Goal: Task Accomplishment & Management: Use online tool/utility

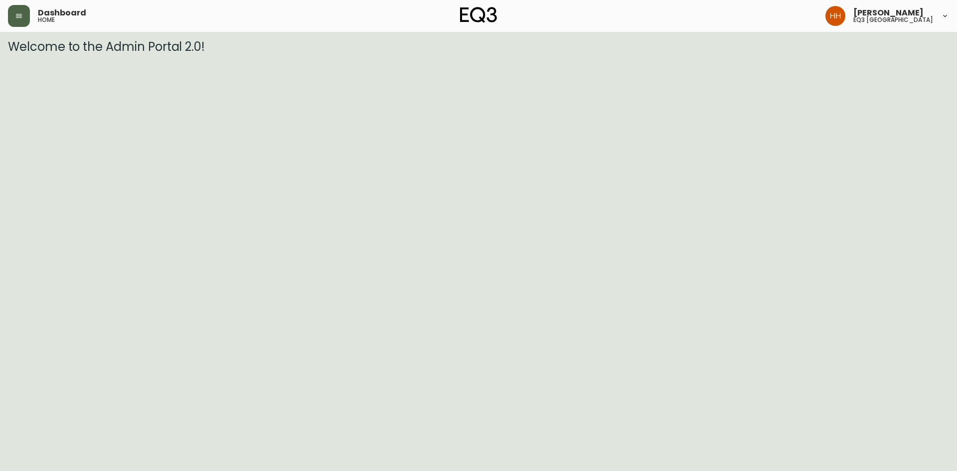
click at [29, 18] on button "button" at bounding box center [19, 16] width 22 height 22
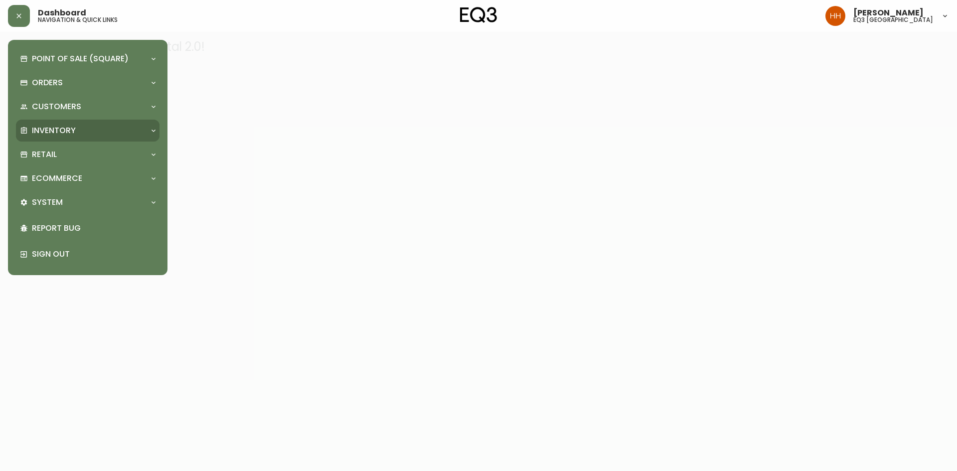
click at [56, 137] on div "Inventory" at bounding box center [88, 131] width 144 height 22
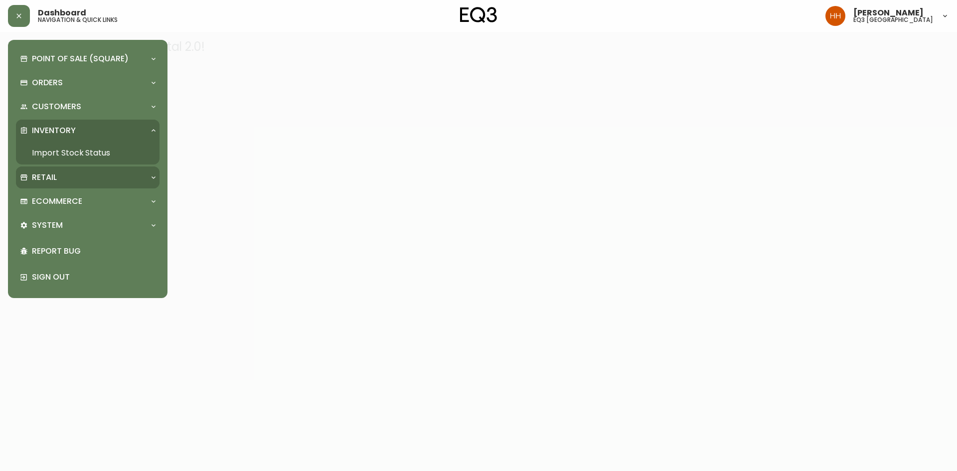
click at [52, 183] on p "Retail" at bounding box center [44, 177] width 25 height 11
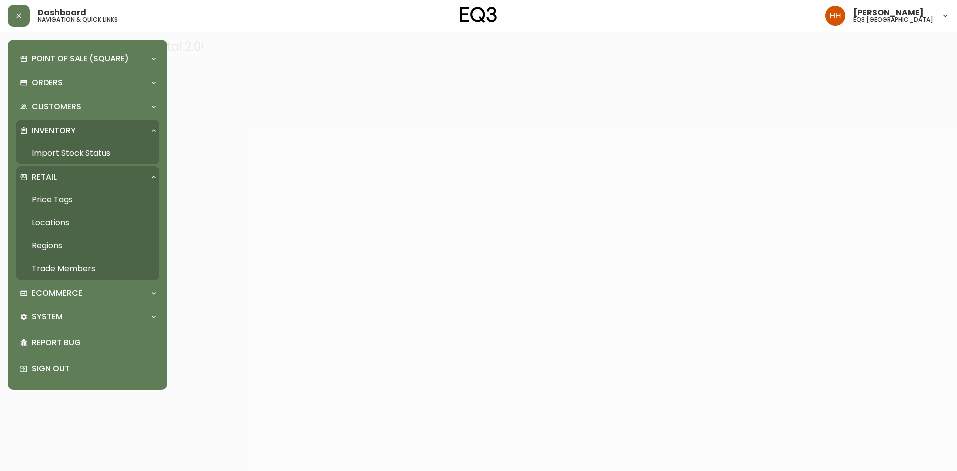
click at [56, 200] on link "Price Tags" at bounding box center [88, 199] width 144 height 23
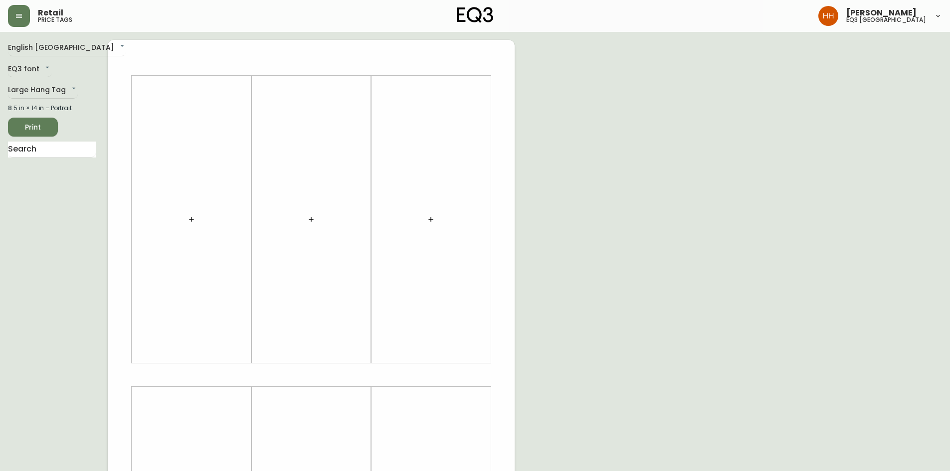
click at [203, 228] on div at bounding box center [192, 220] width 108 height 278
click at [194, 222] on icon "button" at bounding box center [191, 219] width 8 height 8
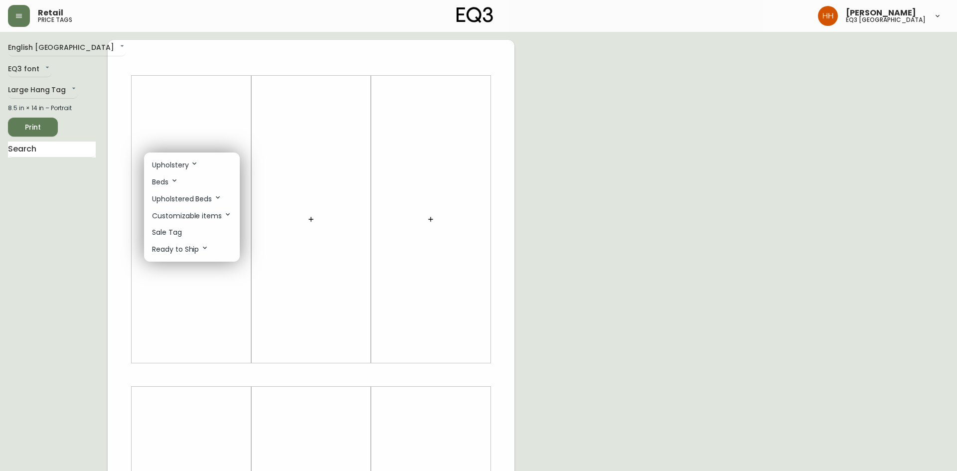
drag, startPoint x: 180, startPoint y: 236, endPoint x: 252, endPoint y: 227, distance: 72.8
click at [180, 236] on p "Sale Tag" at bounding box center [167, 232] width 30 height 10
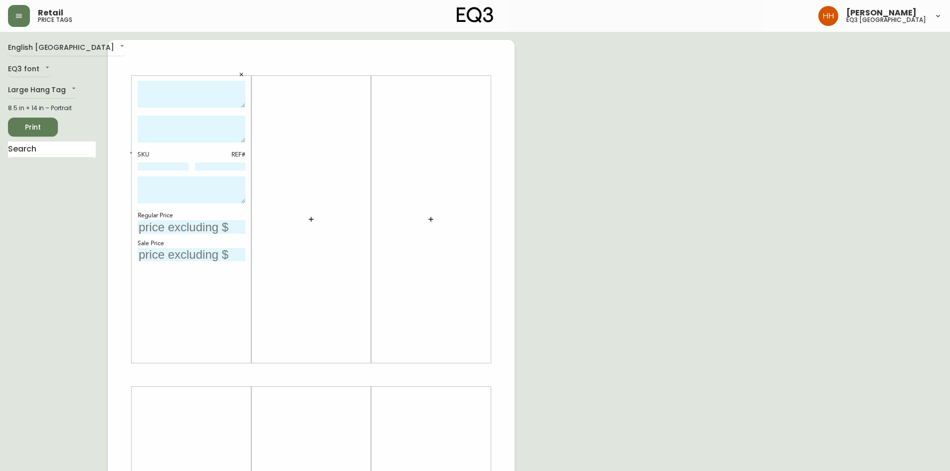
click at [315, 221] on button "button" at bounding box center [311, 219] width 20 height 20
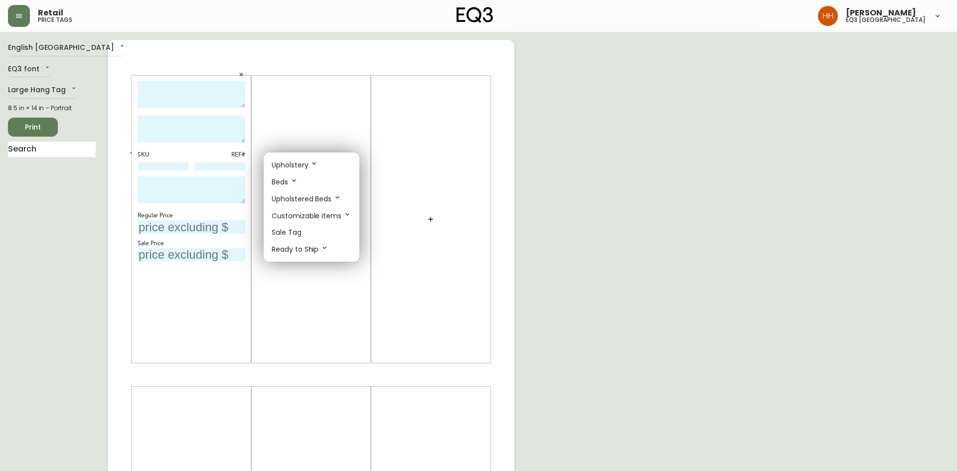
click at [295, 236] on p "Sale Tag" at bounding box center [287, 232] width 30 height 10
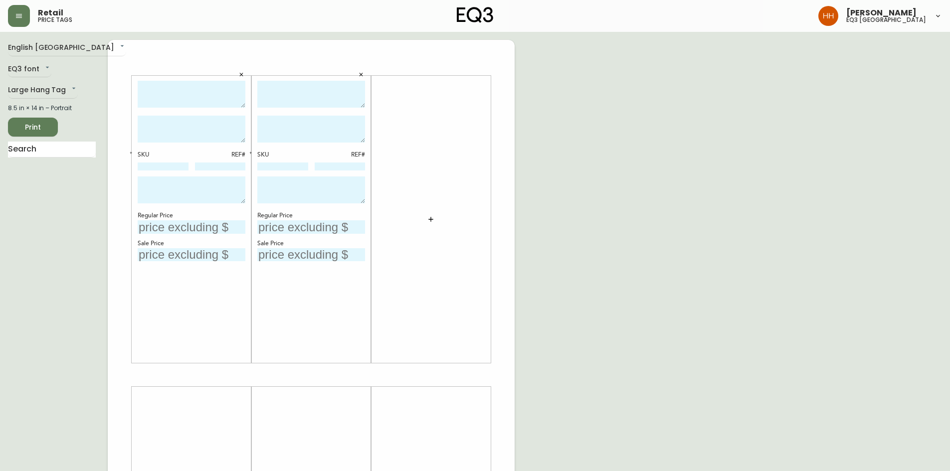
click at [185, 97] on textarea at bounding box center [192, 94] width 108 height 27
type textarea "HARVEST 24" ENTRYWAY BENCH"
type textarea "AS SHOWN IN OAK"
drag, startPoint x: 129, startPoint y: 182, endPoint x: 71, endPoint y: 172, distance: 58.7
click at [71, 172] on div "English Canada en_CA EQ3 font EQ3 Large Hang Tag large 8.5 in × 14 in – Portrai…" at bounding box center [475, 375] width 934 height 670
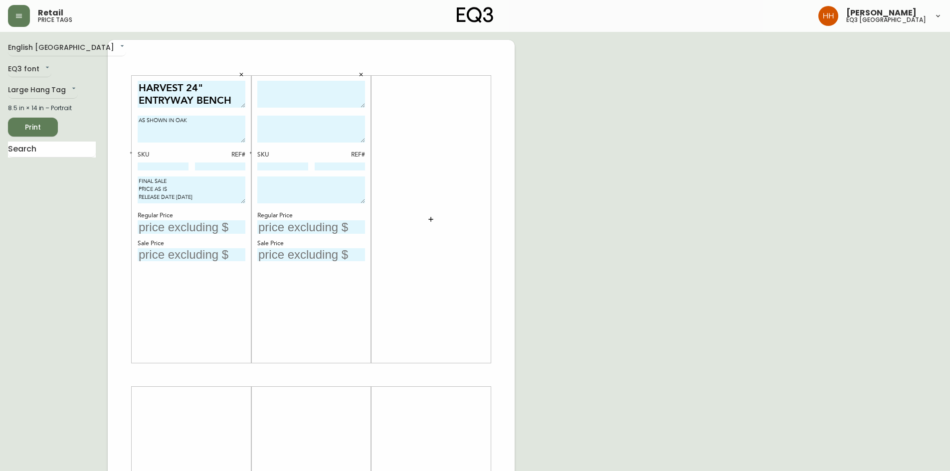
type textarea "FINAL SALE PRICE AS IS RELEASE DATE [DATE]"
click at [304, 180] on textarea at bounding box center [311, 190] width 108 height 27
paste textarea "FINAL SALE PRICE AS IS RELEASE DATE [DATE]"
type textarea "FINAL SALE PRICE AS IS RELEASE DATE [DATE]"
click at [422, 275] on div at bounding box center [431, 220] width 108 height 278
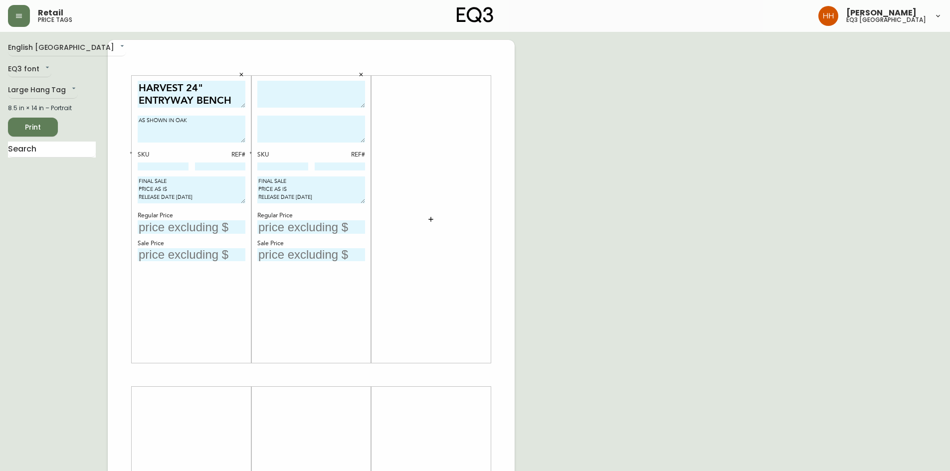
click at [287, 93] on textarea at bounding box center [311, 94] width 108 height 27
type textarea "CELLO ADJUSTABLE BED (KING)"
click at [99, 157] on div "English [GEOGRAPHIC_DATA] en_CA EQ3 font EQ3 Large Hang Tag large 8.5 in × 14 i…" at bounding box center [58, 375] width 100 height 670
click at [84, 154] on input "text" at bounding box center [52, 150] width 88 height 16
type input "M"
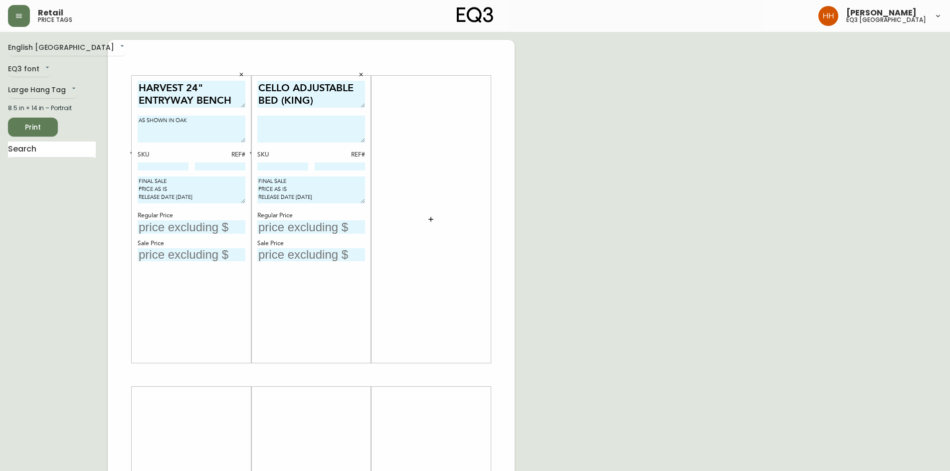
click at [299, 222] on input "text" at bounding box center [311, 226] width 108 height 13
type input "$5249"
click at [301, 251] on input "text" at bounding box center [311, 254] width 108 height 13
type input "$3149"
click at [288, 322] on div "CELLO ADJUSTABLE BED (KING) SKU REF# FINAL SALE PRICE AS IS RELEASE DATE [DATE]…" at bounding box center [311, 220] width 108 height 278
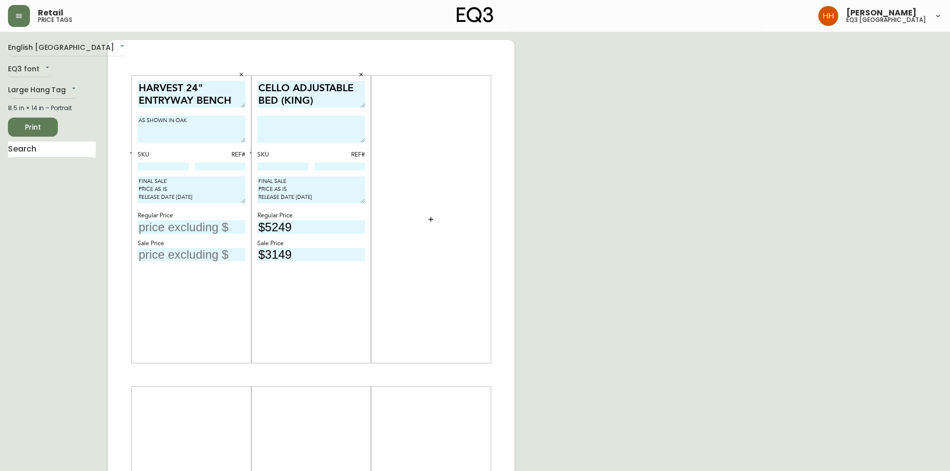
click at [253, 153] on button "button" at bounding box center [250, 153] width 9 height 9
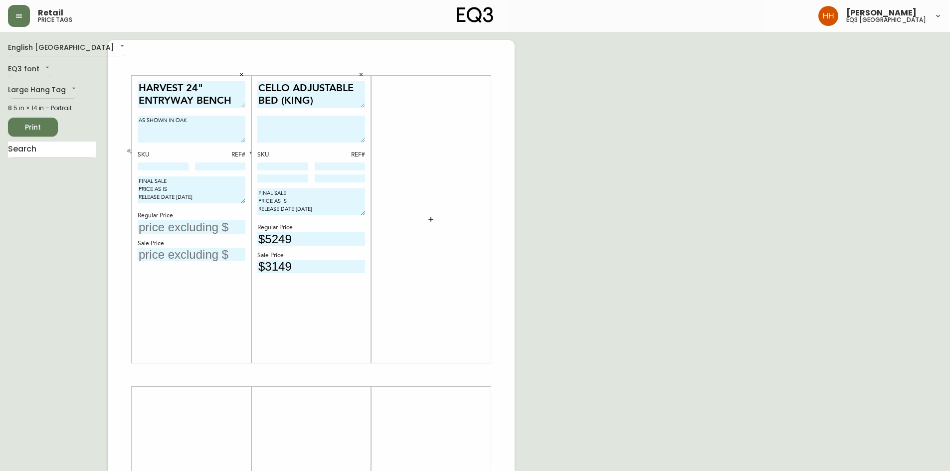
click at [130, 156] on button "button" at bounding box center [131, 153] width 9 height 9
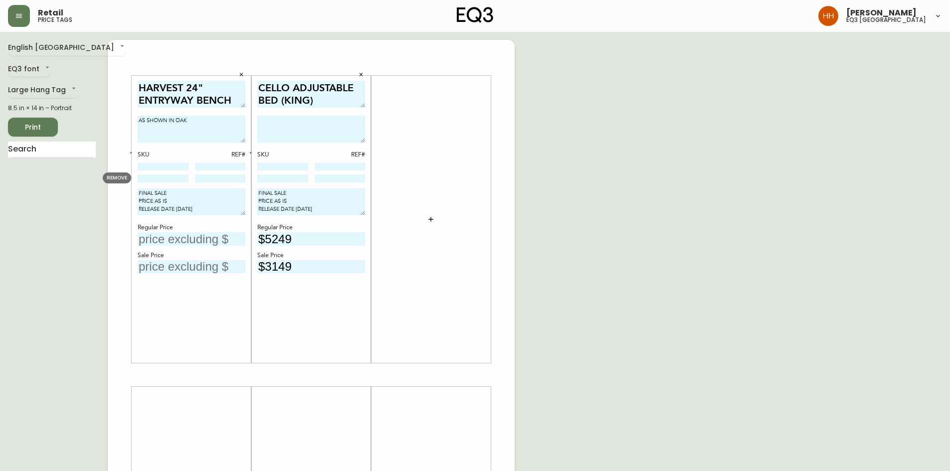
click at [127, 182] on div "REMOVE" at bounding box center [117, 178] width 28 height 11
click at [120, 178] on span "REMOVE" at bounding box center [117, 177] width 20 height 7
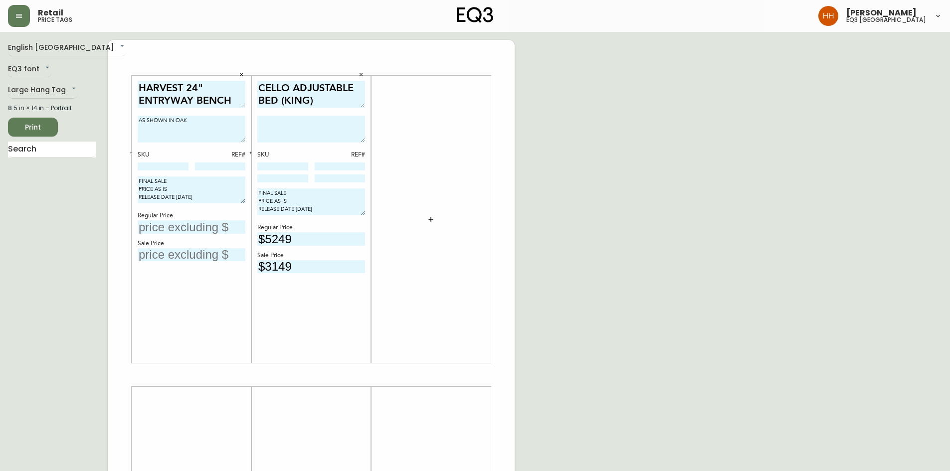
click at [147, 165] on input at bounding box center [163, 167] width 51 height 8
paste input "[PHONE_NUMBER]"
type input "[PHONE_NUMBER]"
click at [216, 165] on input at bounding box center [220, 167] width 51 height 8
type input "299"
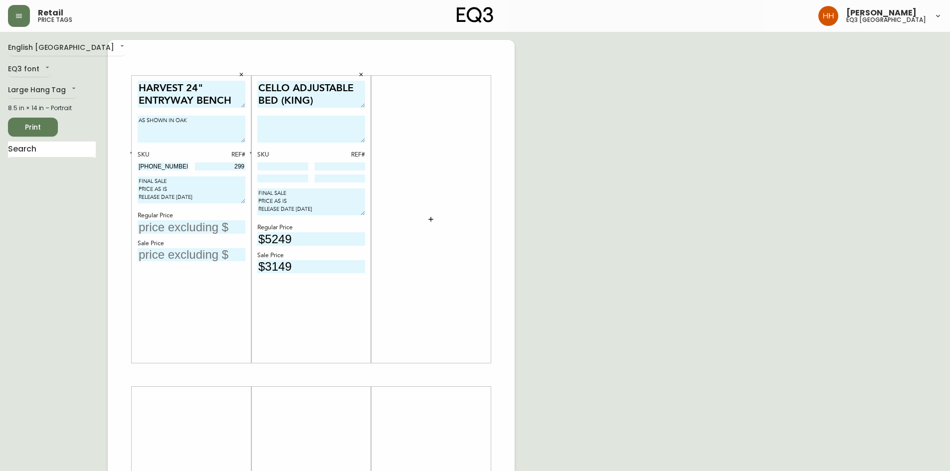
click at [158, 235] on div "HARVEST 24" ENTRYWAY BENCH AS SHOWN IN OAK SKU REF# [PHONE_NUMBER] 299 FINAL SA…" at bounding box center [192, 220] width 108 height 278
click at [155, 226] on input "text" at bounding box center [192, 226] width 108 height 13
type input "$499"
type input "$299"
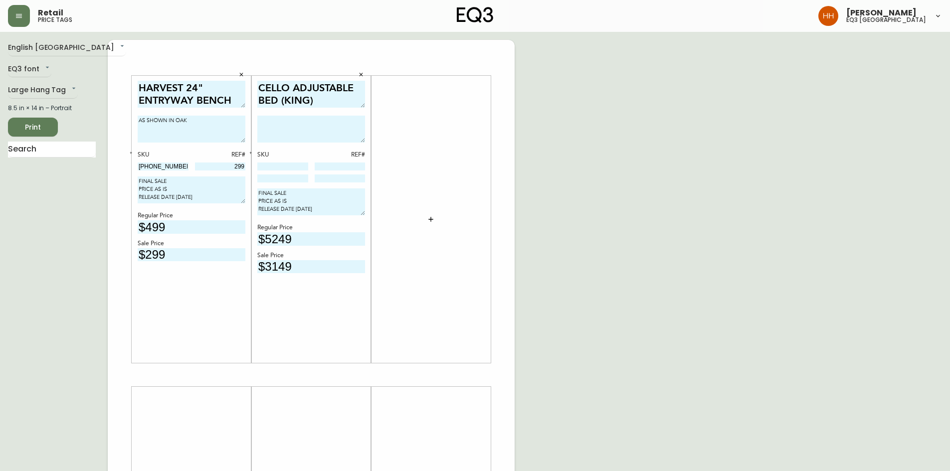
click at [151, 289] on div "HARVEST 24" ENTRYWAY BENCH AS SHOWN IN OAK SKU REF# [PHONE_NUMBER] 299 FINAL SA…" at bounding box center [192, 220] width 108 height 278
click at [267, 163] on input at bounding box center [282, 167] width 51 height 8
type input "31135-50"
click at [292, 182] on input at bounding box center [282, 179] width 51 height 8
type input "31135-70"
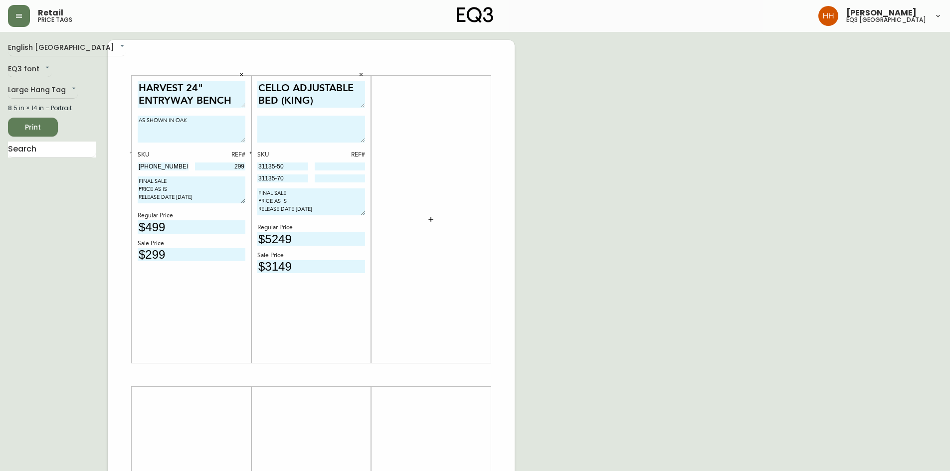
drag, startPoint x: 252, startPoint y: 152, endPoint x: 302, endPoint y: 206, distance: 74.1
click at [252, 152] on icon "button" at bounding box center [250, 152] width 3 height 3
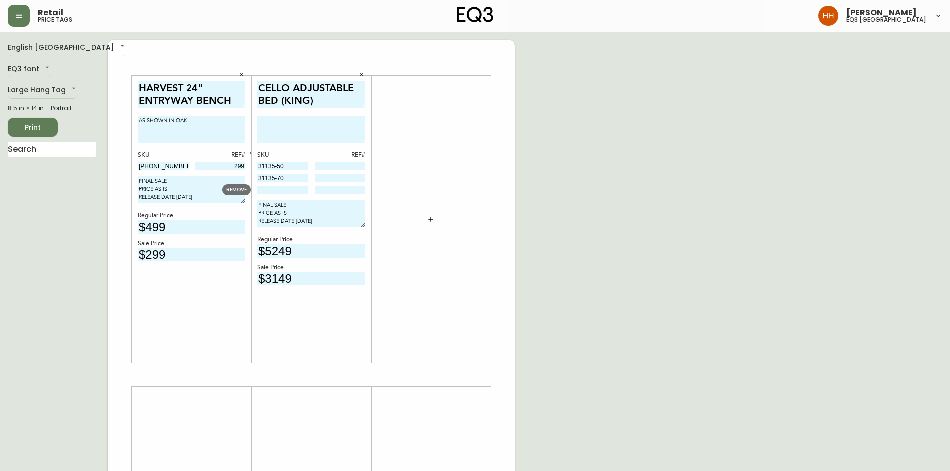
click at [288, 188] on input at bounding box center [282, 190] width 51 height 8
type input "30990-KM"
click at [321, 328] on div "CELLO ADJUSTABLE BED (KING) SKU REF# 31135-50 31135-70 30990-KM FINAL SALE PRIC…" at bounding box center [311, 220] width 108 height 278
drag, startPoint x: 252, startPoint y: 153, endPoint x: 277, endPoint y: 180, distance: 36.7
click at [252, 153] on icon "button" at bounding box center [250, 152] width 3 height 3
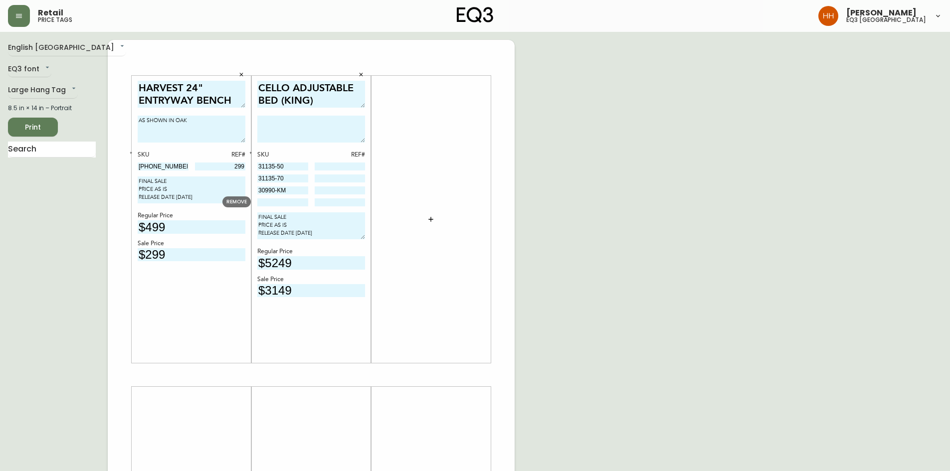
click at [301, 201] on input at bounding box center [282, 202] width 51 height 8
type input "[PHONE_NUMBER]"
click at [367, 329] on div "CELLO ADJUSTABLE BED (KING) SKU REF# 31135-50 31135-70 30990-KM [PHONE_NUMBER] …" at bounding box center [311, 219] width 120 height 287
click at [301, 289] on input "$3149" at bounding box center [311, 290] width 108 height 13
click at [247, 202] on div "REMOVE" at bounding box center [236, 201] width 28 height 11
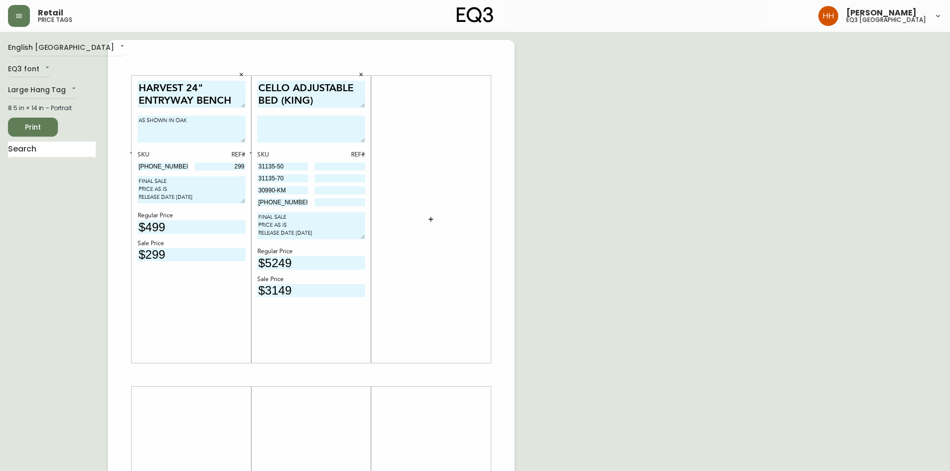
click at [426, 219] on button "button" at bounding box center [431, 219] width 20 height 20
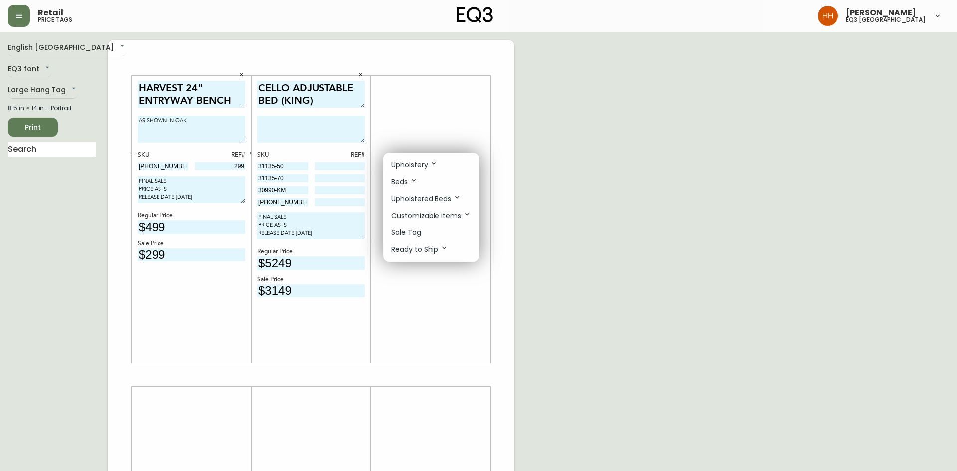
click at [425, 232] on li "Sale Tag" at bounding box center [431, 232] width 96 height 16
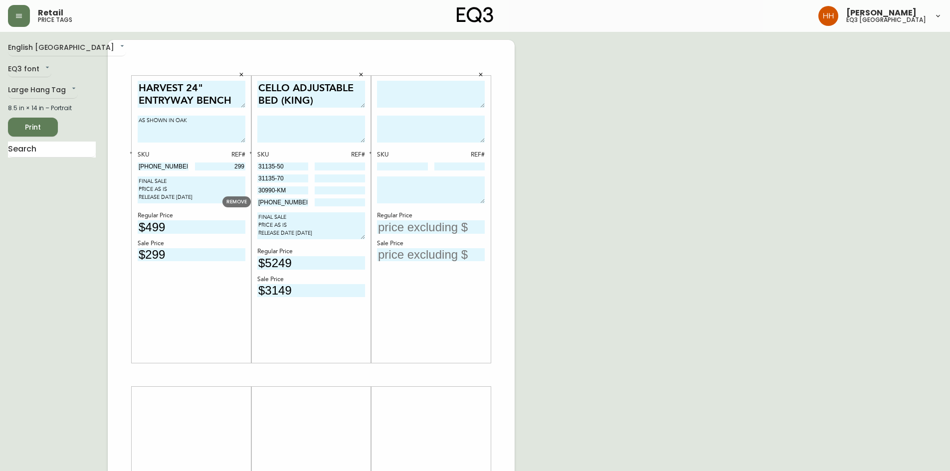
click at [242, 198] on span "REMOVE" at bounding box center [236, 201] width 20 height 7
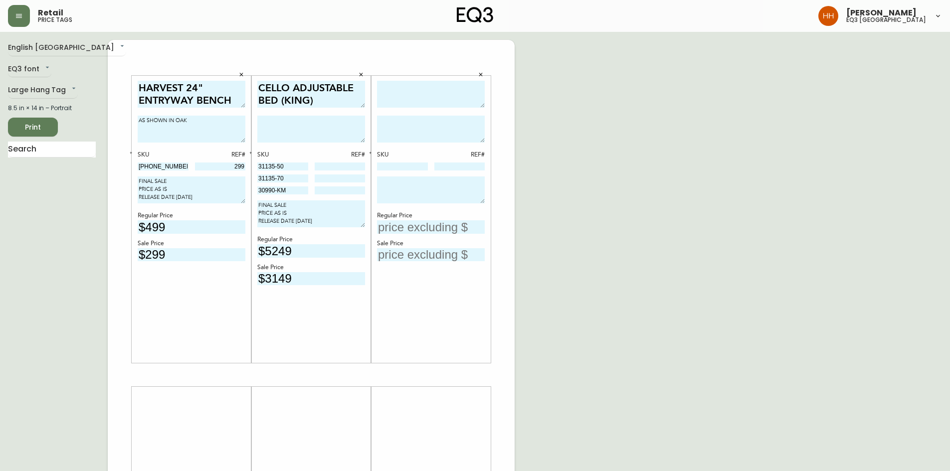
click at [420, 76] on div "SKU REF# Regular Price Sale Price" at bounding box center [431, 219] width 120 height 287
click at [417, 82] on textarea at bounding box center [431, 94] width 108 height 27
type textarea "HOMEWORK BENCH"
type textarea "AS SHOWN IN WALNUT"
click at [395, 215] on div "Regular Price" at bounding box center [431, 215] width 108 height 9
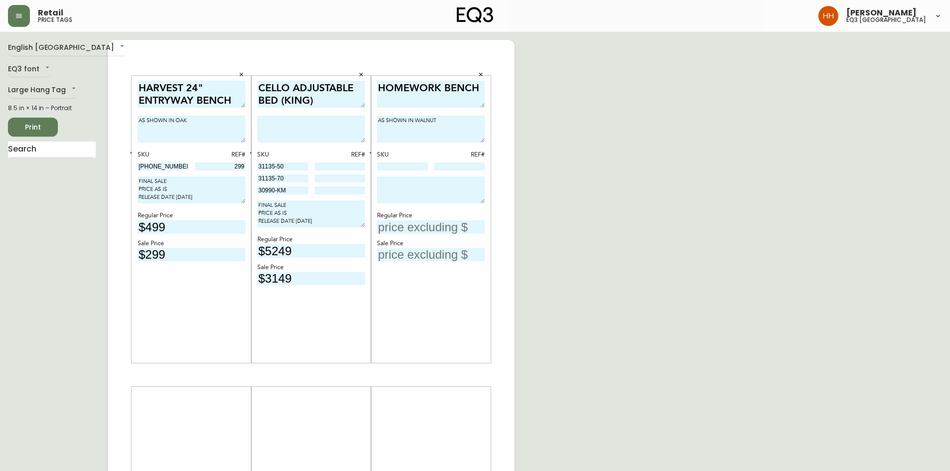
click at [399, 165] on input at bounding box center [402, 167] width 51 height 8
paste input "[PHONE_NUMBER]"
type input "[PHONE_NUMBER]"
click at [568, 243] on div "English Canada en_CA EQ3 font EQ3 Large Hang Tag large 8.5 in × 14 in – Portrai…" at bounding box center [475, 375] width 934 height 670
drag, startPoint x: 342, startPoint y: 225, endPoint x: 172, endPoint y: 179, distance: 176.7
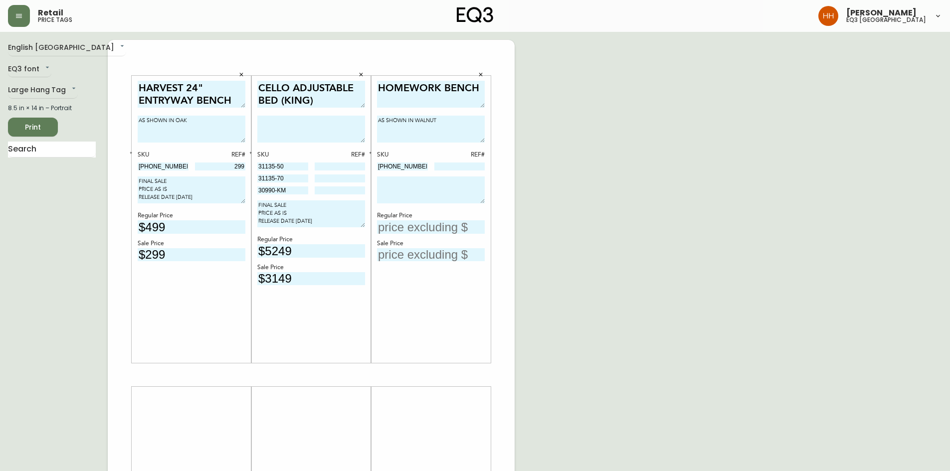
click at [167, 181] on div "HARVEST 24" ENTRYWAY BENCH AS SHOWN IN OAK SKU REF# [PHONE_NUMBER] 299 FINAL SA…" at bounding box center [311, 375] width 407 height 670
click at [462, 185] on textarea at bounding box center [431, 190] width 108 height 27
paste textarea "FINAL SALE PRICE AS IS RELEASE DATE [DATE]"
type textarea "FINAL SALE PRICE AS IS RELEASE DATE [DATE]"
click at [429, 223] on input "text" at bounding box center [431, 226] width 108 height 13
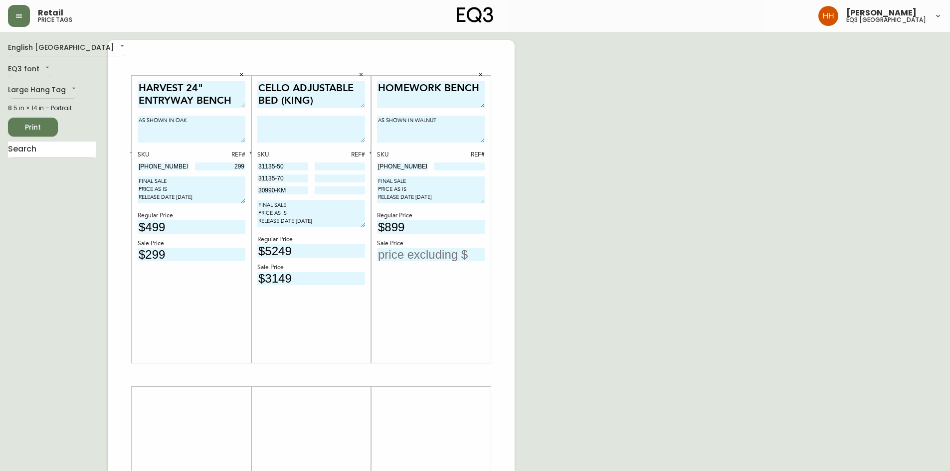
type input "$899"
click at [512, 379] on div "HARVEST 24" ENTRYWAY BENCH AS SHOWN IN OAK SKU REF# [PHONE_NUMBER] 299 FINAL SA…" at bounding box center [311, 375] width 407 height 670
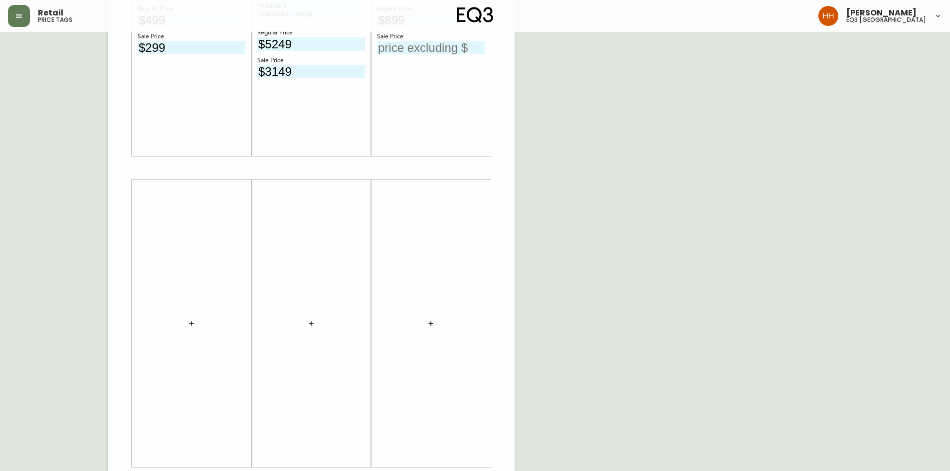
scroll to position [239, 0]
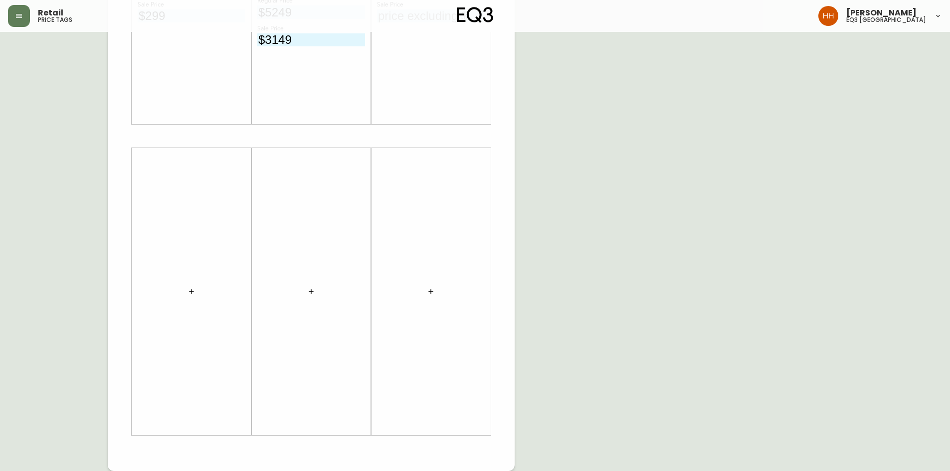
click at [189, 294] on icon "button" at bounding box center [191, 292] width 8 height 8
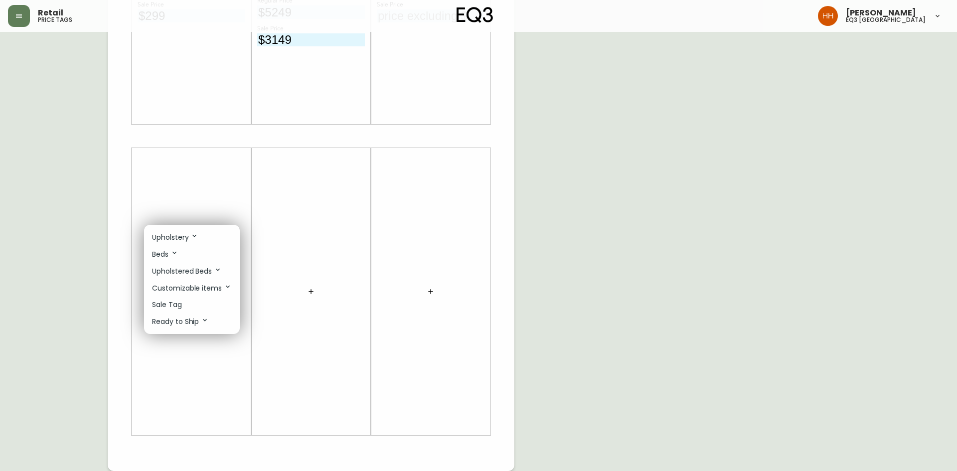
click at [175, 307] on p "Sale Tag" at bounding box center [167, 305] width 30 height 10
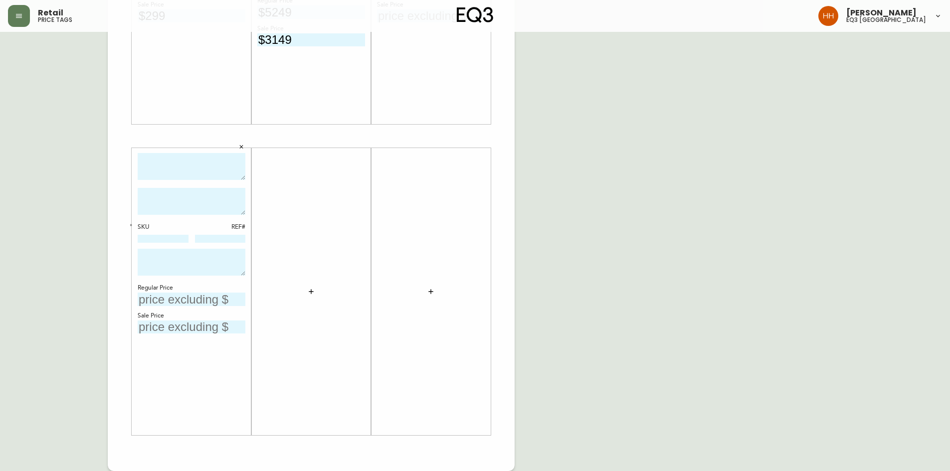
click at [183, 171] on textarea at bounding box center [192, 166] width 108 height 27
type textarea "[PERSON_NAME] COUNTER STOOL"
type textarea "AS SHOWN IN WHITE"
click at [164, 242] on input at bounding box center [163, 239] width 51 height 8
paste input "[PHONE_NUMBER]"
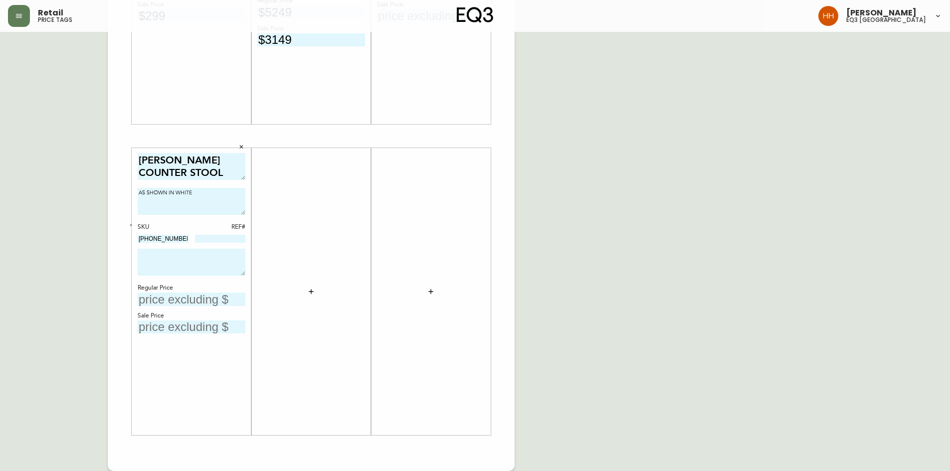
type input "[PHONE_NUMBER]"
click at [405, 348] on div at bounding box center [431, 292] width 108 height 278
click at [307, 291] on button "button" at bounding box center [311, 292] width 20 height 20
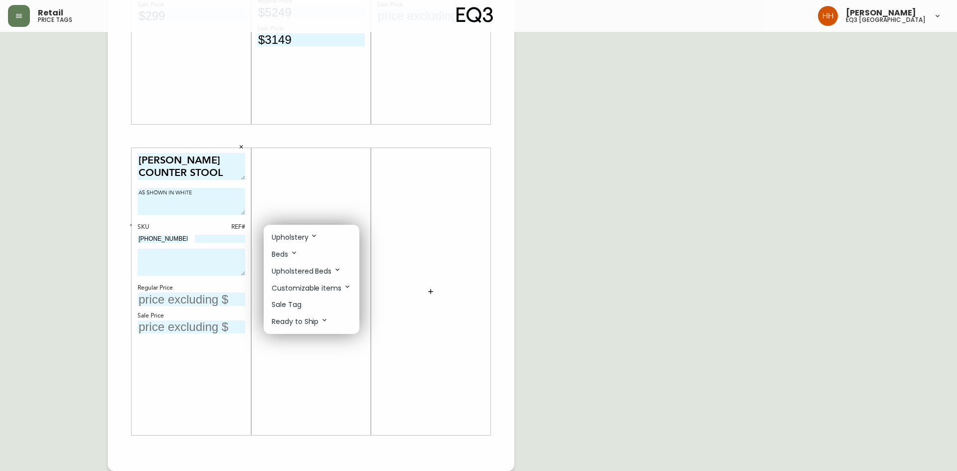
click at [299, 301] on p "Sale Tag" at bounding box center [287, 305] width 30 height 10
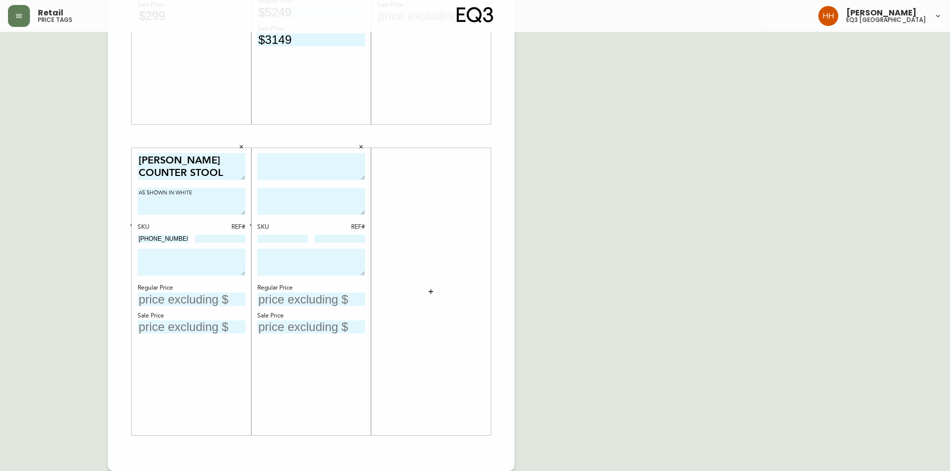
click at [307, 182] on div at bounding box center [311, 168] width 108 height 30
click at [305, 175] on textarea at bounding box center [311, 166] width 108 height 27
type textarea "ESSENTIAL COFFEE TABLE"
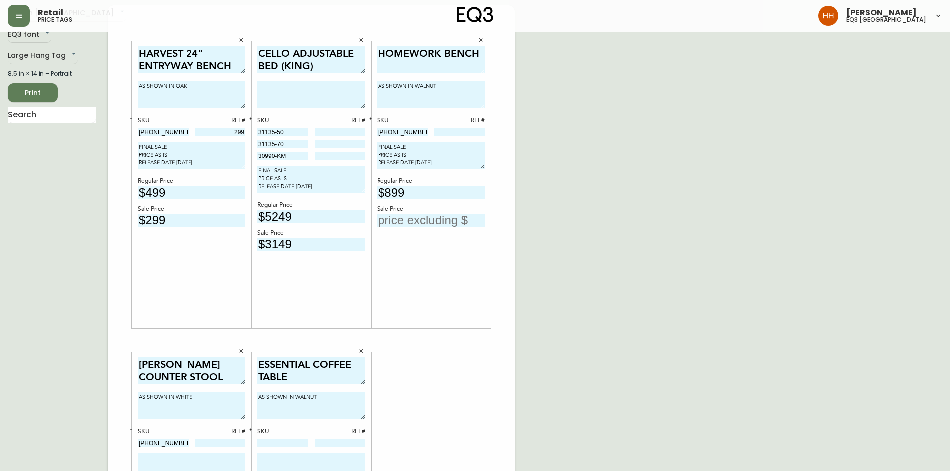
scroll to position [0, 0]
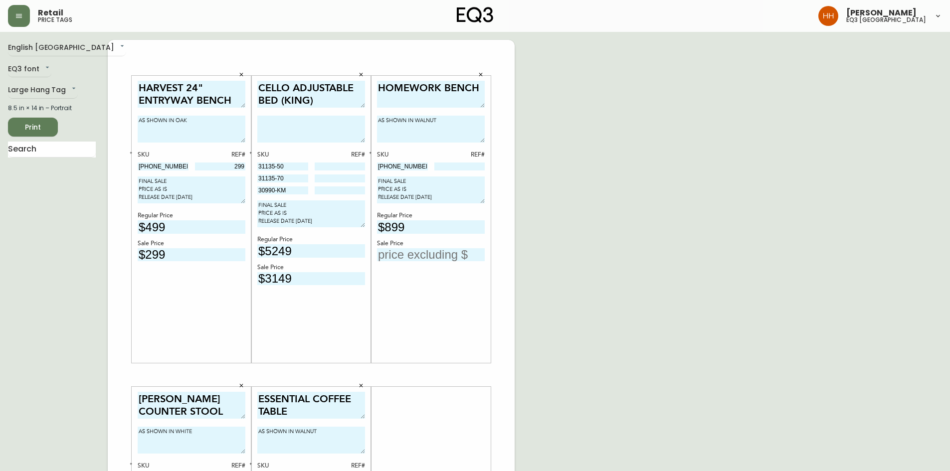
type textarea "AS SHOWN IN WALNUT"
drag, startPoint x: 321, startPoint y: 221, endPoint x: 231, endPoint y: 211, distance: 90.3
click at [231, 211] on div "HARVEST 24" ENTRYWAY BENCH AS SHOWN IN OAK SKU REF# [PHONE_NUMBER] 299 FINAL SA…" at bounding box center [311, 375] width 407 height 670
click at [340, 216] on textarea "FINAL SALE PRICE AS IS RELEASE DATE [DATE]" at bounding box center [311, 213] width 108 height 27
drag, startPoint x: 330, startPoint y: 223, endPoint x: 249, endPoint y: 200, distance: 83.6
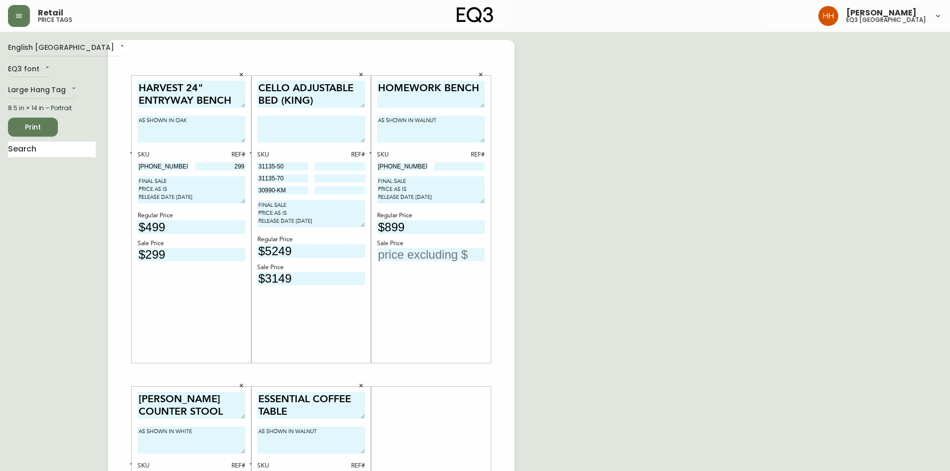
click at [249, 200] on div "HARVEST 24" ENTRYWAY BENCH AS SHOWN IN OAK SKU REF# [PHONE_NUMBER] 299 FINAL SA…" at bounding box center [311, 375] width 407 height 670
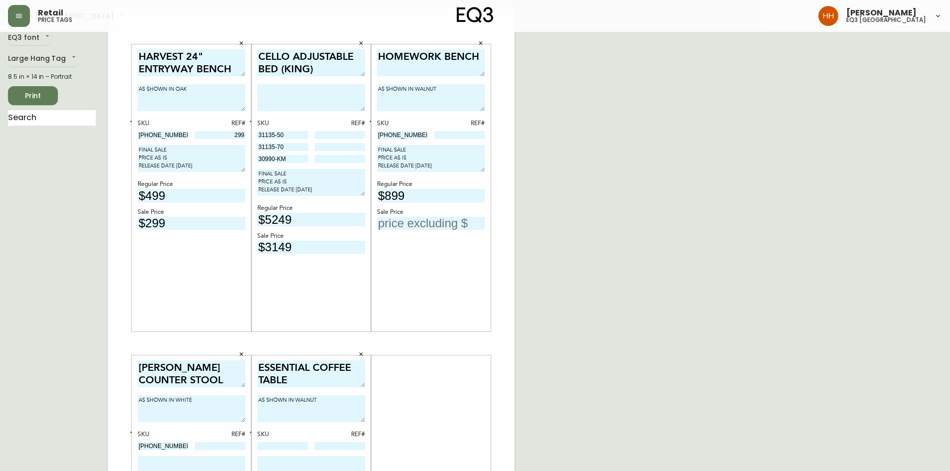
scroll to position [199, 0]
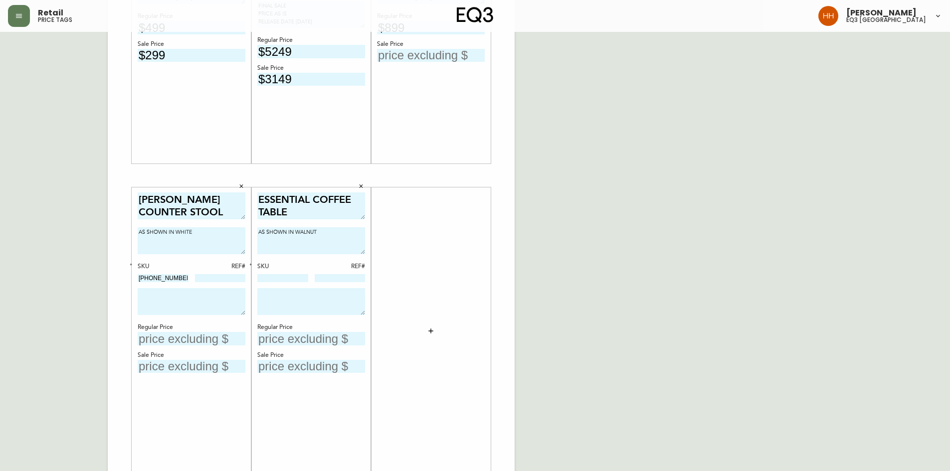
click at [190, 297] on textarea at bounding box center [192, 301] width 108 height 27
paste textarea "FINAL SALE PRICE AS IS RELEASE DATE [DATE]"
type textarea "FINAL SALE PRICE AS IS RELEASE DATE [DATE]"
click at [274, 296] on textarea at bounding box center [311, 301] width 108 height 27
paste textarea "FINAL SALE PRICE AS IS RELEASE DATE [DATE]"
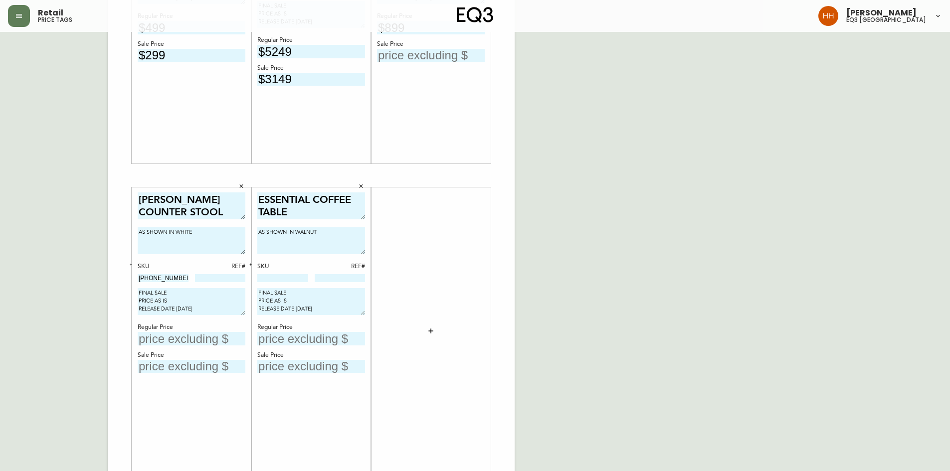
type textarea "FINAL SALE PRICE AS IS RELEASE DATE [DATE]"
click at [508, 348] on div "HARVEST 24" ENTRYWAY BENCH AS SHOWN IN OAK SKU REF# [PHONE_NUMBER] 299 FINAL SA…" at bounding box center [311, 175] width 407 height 670
click at [491, 359] on div "HARVEST 24" ENTRYWAY BENCH AS SHOWN IN OAK SKU REF# [PHONE_NUMBER] 299 FINAL SA…" at bounding box center [311, 175] width 407 height 670
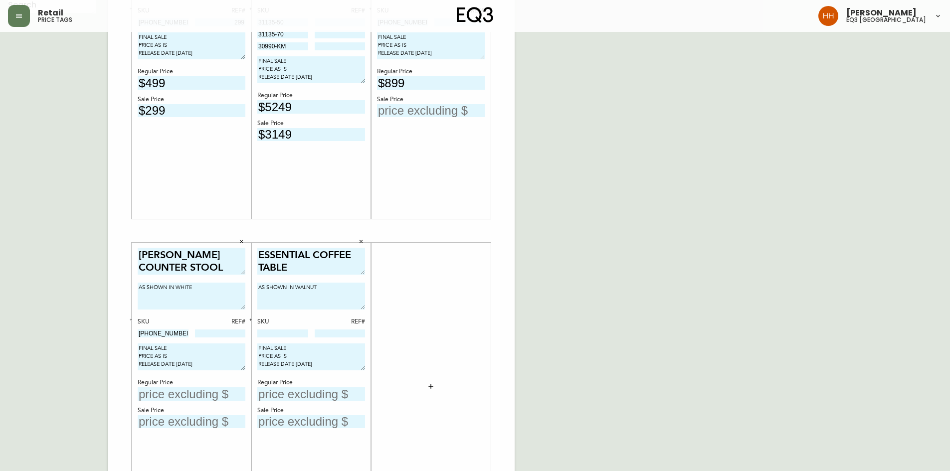
scroll to position [50, 0]
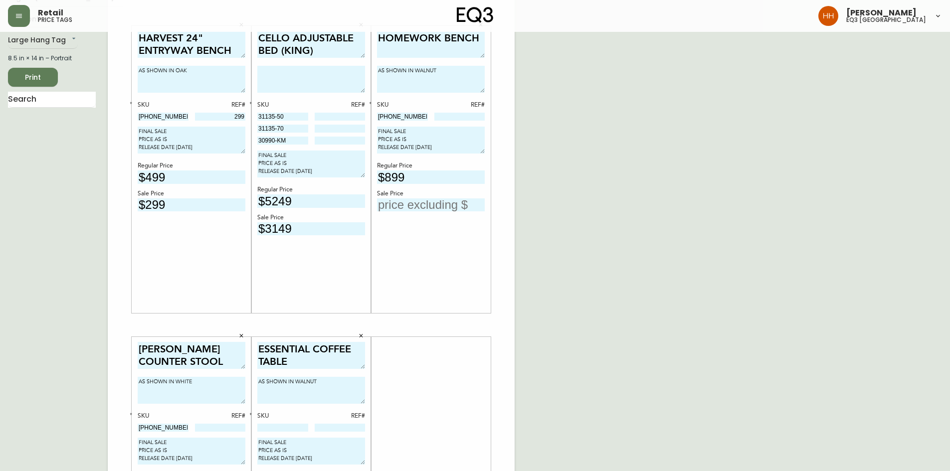
click at [67, 199] on div "English [GEOGRAPHIC_DATA] en_CA EQ3 font EQ3 Large Hang Tag large 8.5 in × 14 i…" at bounding box center [58, 325] width 100 height 670
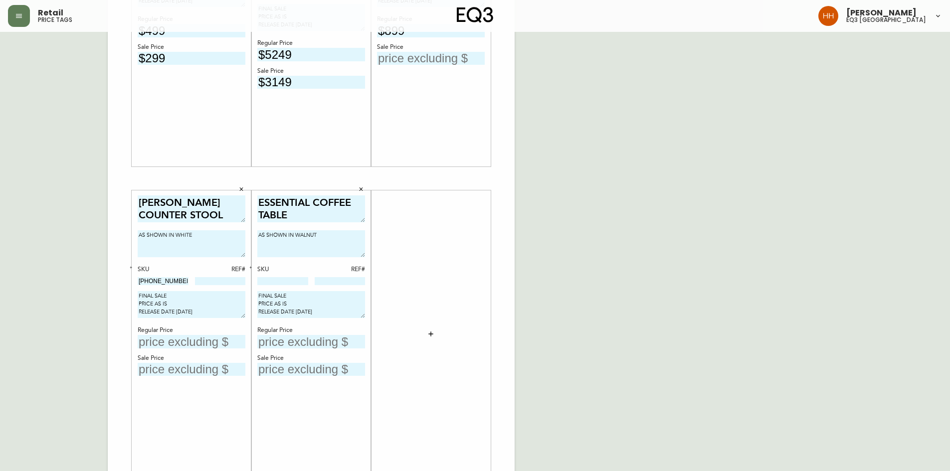
scroll to position [199, 0]
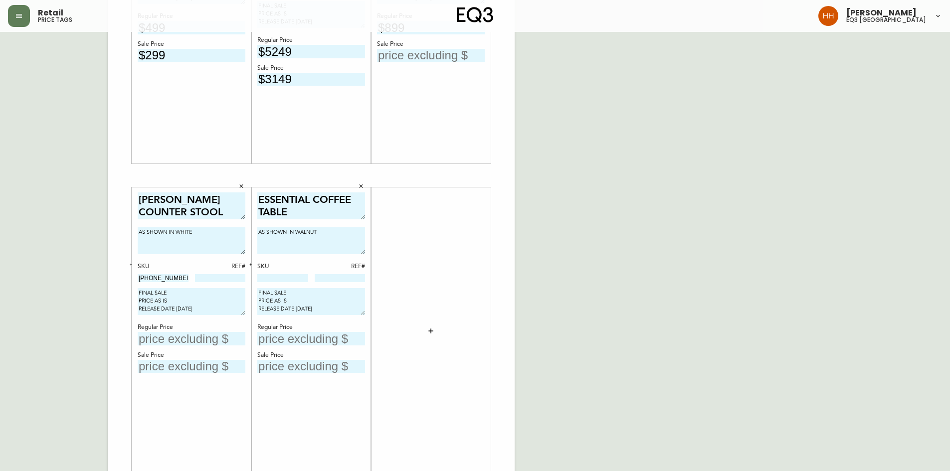
click at [427, 338] on button "button" at bounding box center [431, 331] width 20 height 20
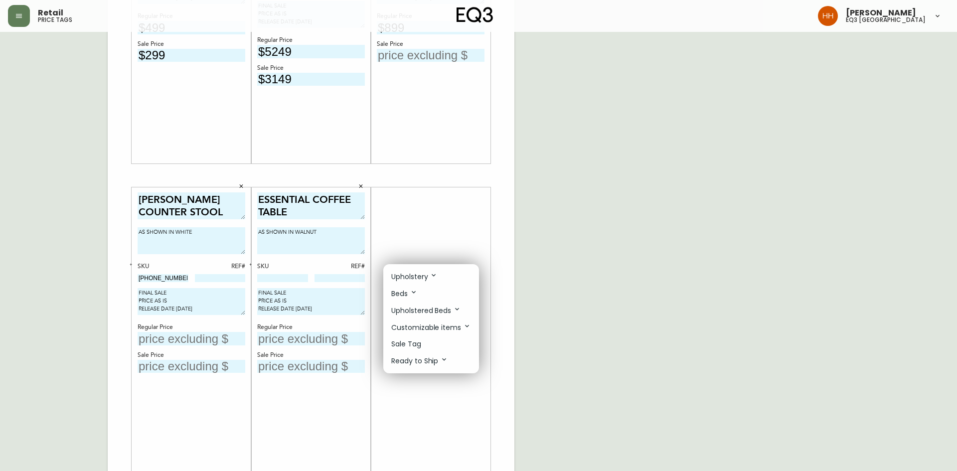
click at [421, 353] on li "Ready to Ship" at bounding box center [431, 361] width 96 height 17
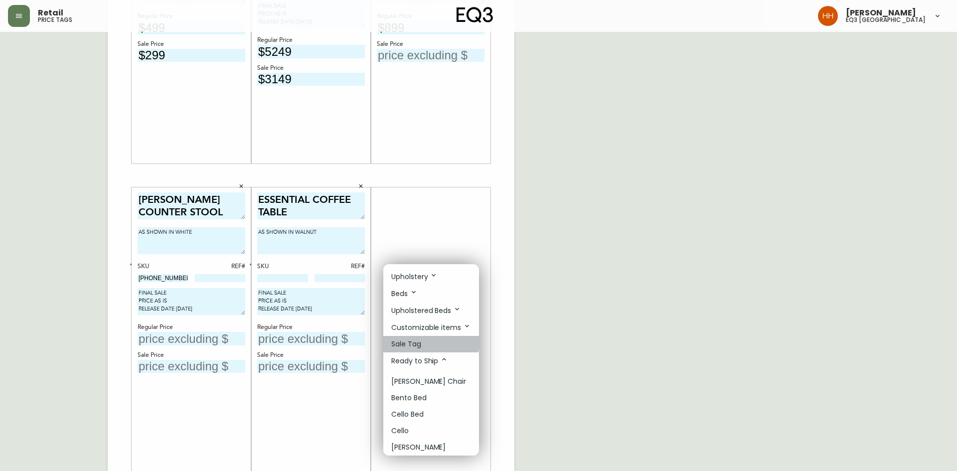
click at [412, 341] on p "Sale Tag" at bounding box center [406, 344] width 30 height 10
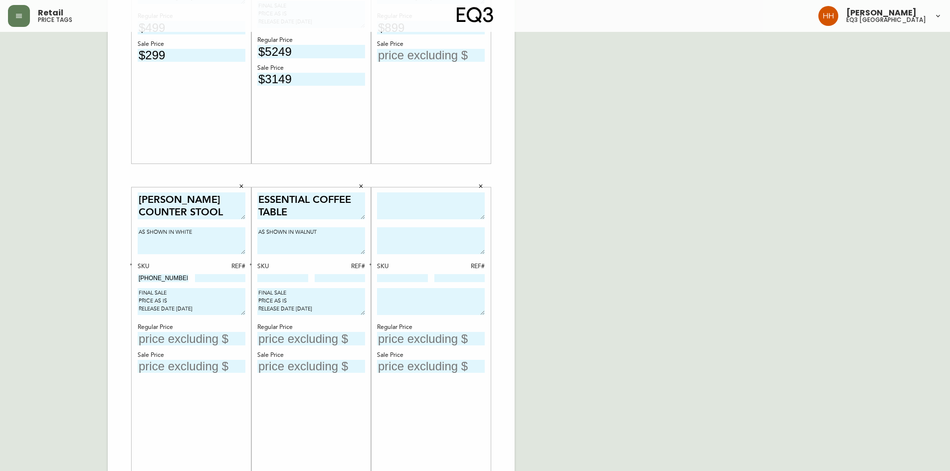
click at [405, 208] on textarea at bounding box center [431, 205] width 108 height 27
type textarea "CAPE LOUNGE CHAIR"
type textarea "AS SHOWN IN CHARCOAL"
click at [475, 186] on button "button" at bounding box center [480, 186] width 15 height 15
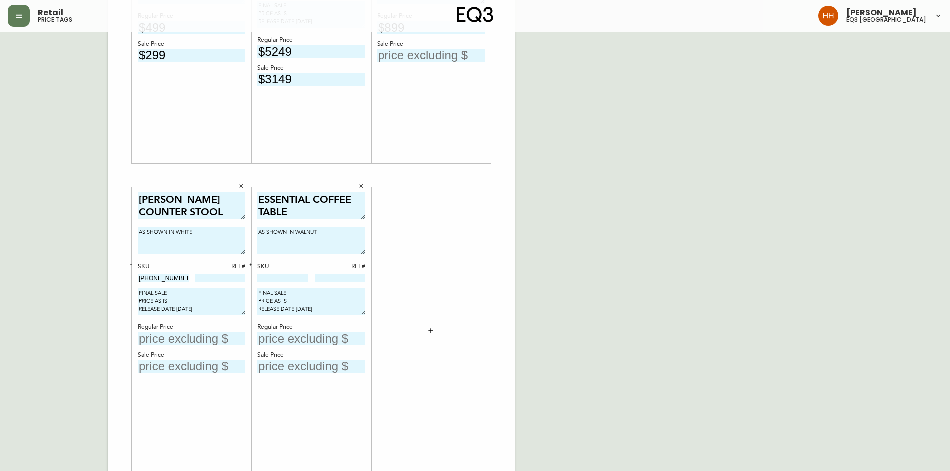
click at [575, 334] on div "English Canada en_CA EQ3 font EQ3 Large Hang Tag large 8.5 in × 14 in – Portrai…" at bounding box center [475, 175] width 934 height 670
click at [549, 291] on div "English Canada en_CA EQ3 font EQ3 Large Hang Tag large 8.5 in × 14 in – Portrai…" at bounding box center [475, 175] width 934 height 670
click at [373, 381] on div at bounding box center [431, 330] width 120 height 287
click at [576, 167] on div "English Canada en_CA EQ3 font EQ3 Large Hang Tag large 8.5 in × 14 in – Portrai…" at bounding box center [475, 175] width 934 height 670
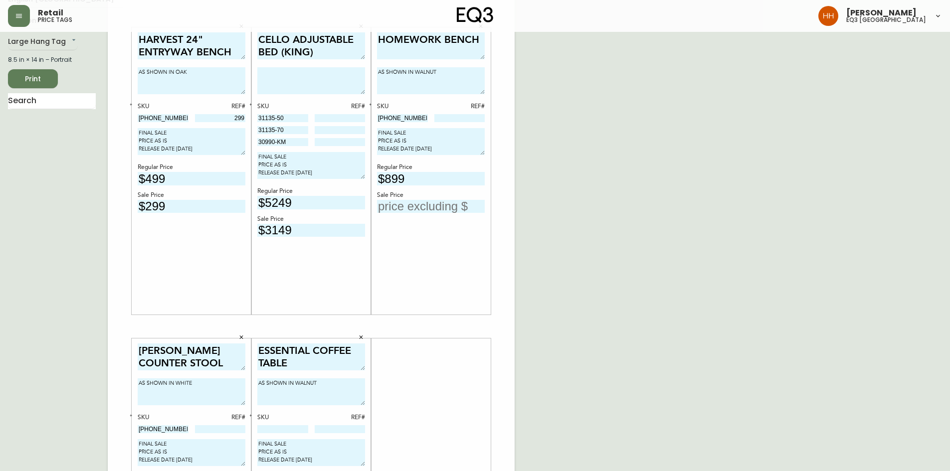
scroll to position [0, 0]
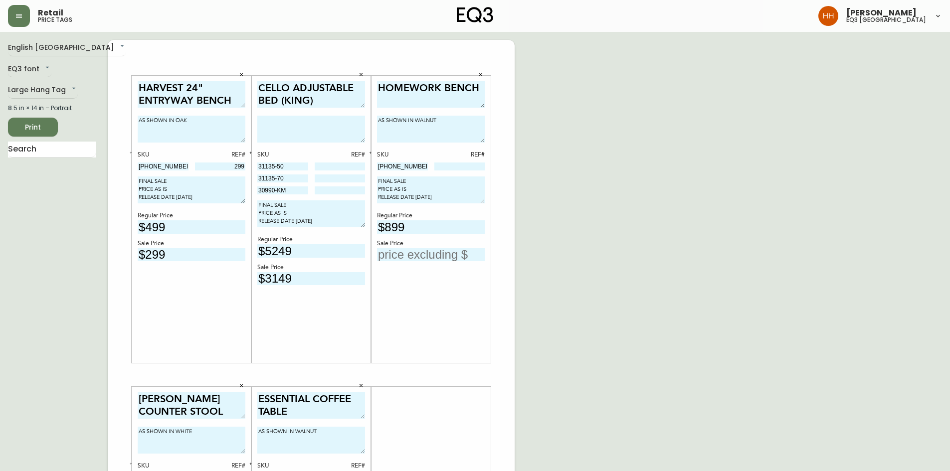
click at [302, 132] on textarea at bounding box center [311, 129] width 108 height 27
type textarea "AS SHOWN IN [PERSON_NAME]"
click at [436, 306] on div "HOMEWORK BENCH AS SHOWN IN WALNUT SKU REF# [PHONE_NUMBER] FINAL SALE PRICE AS I…" at bounding box center [431, 220] width 108 height 278
click at [316, 275] on input "$3149" at bounding box center [311, 278] width 108 height 13
click at [428, 320] on div "HOMEWORK BENCH AS SHOWN IN WALNUT SKU REF# [PHONE_NUMBER] FINAL SALE PRICE AS I…" at bounding box center [431, 220] width 108 height 278
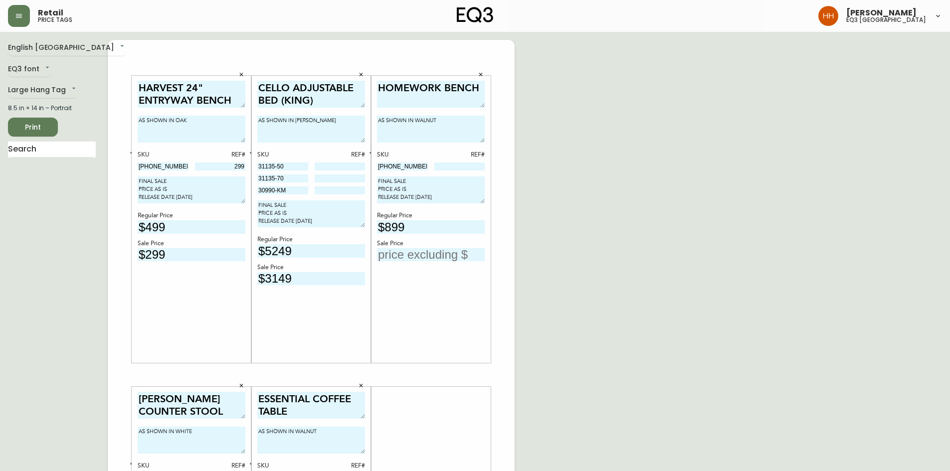
click at [448, 251] on input "text" at bounding box center [431, 254] width 108 height 13
type input "$540"
click at [440, 276] on div "HOMEWORK BENCH AS SHOWN IN WALNUT SKU REF# [PHONE_NUMBER] FINAL SALE PRICE AS I…" at bounding box center [431, 220] width 108 height 278
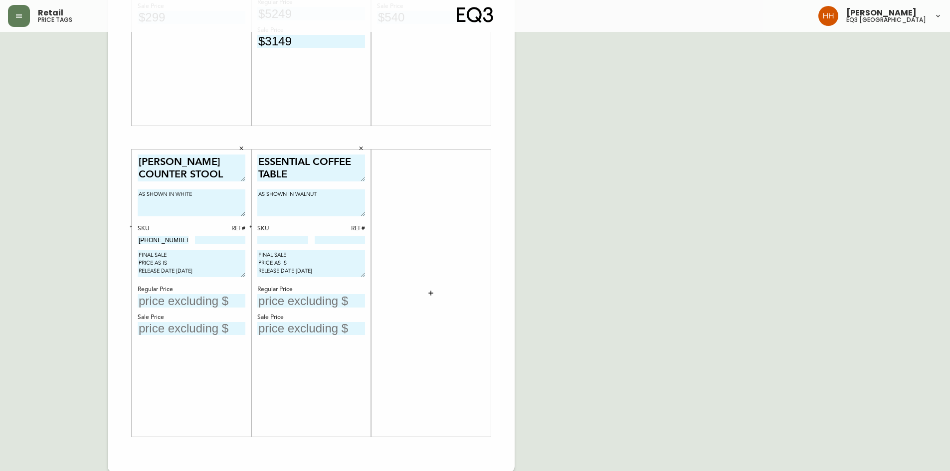
scroll to position [239, 0]
click at [185, 317] on div "Sale Price" at bounding box center [192, 316] width 108 height 9
click at [183, 302] on input "text" at bounding box center [192, 299] width 108 height 13
type input "$249"
click at [185, 329] on input "text" at bounding box center [192, 327] width 108 height 13
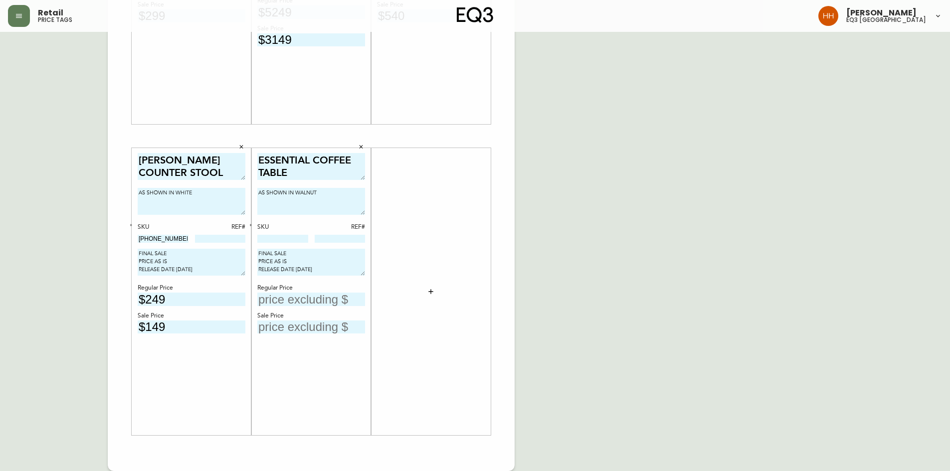
type input "$149"
click at [289, 300] on input "text" at bounding box center [311, 299] width 108 height 13
click at [281, 238] on input at bounding box center [282, 239] width 51 height 8
paste input "2020-111-13"
type input "2020-111-13"
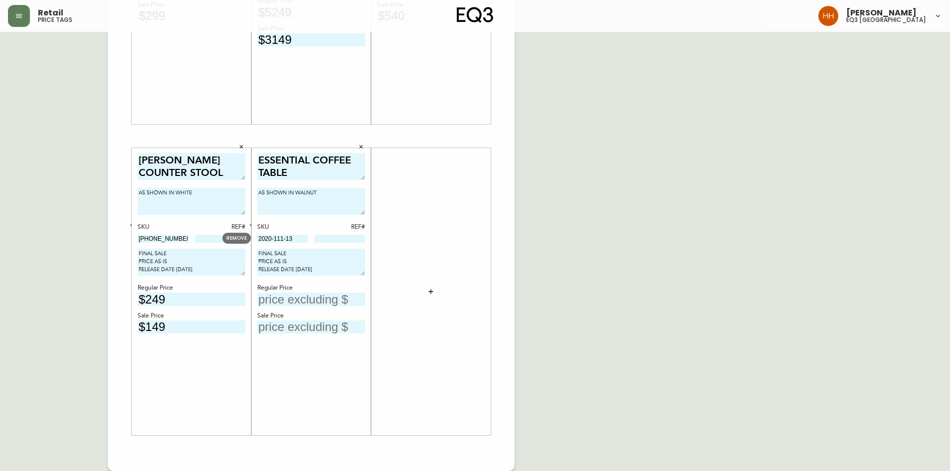
click at [307, 296] on input "text" at bounding box center [311, 299] width 108 height 13
type input "$849"
click at [301, 337] on div "ESSENTIAL COFFEE TABLE AS SHOWN IN WALNUT SKU REF# 2020-111-13 FINAL SALE PRICE…" at bounding box center [311, 292] width 108 height 278
click at [301, 335] on div "ESSENTIAL COFFEE TABLE AS SHOWN IN WALNUT SKU REF# 2020-111-13 FINAL SALE PRICE…" at bounding box center [311, 292] width 108 height 278
click at [301, 334] on div "ESSENTIAL COFFEE TABLE AS SHOWN IN WALNUT SKU REF# 2020-111-13 FINAL SALE PRICE…" at bounding box center [311, 292] width 108 height 278
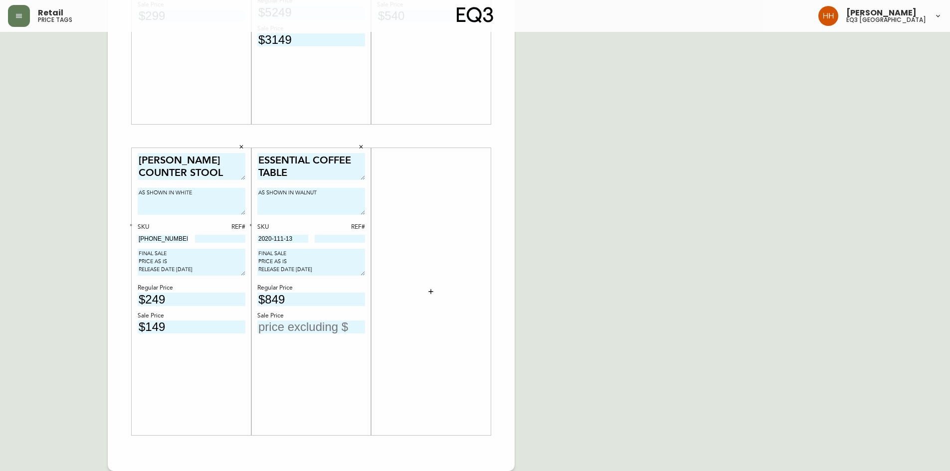
click at [305, 332] on input "text" at bounding box center [311, 327] width 108 height 13
type input "$509"
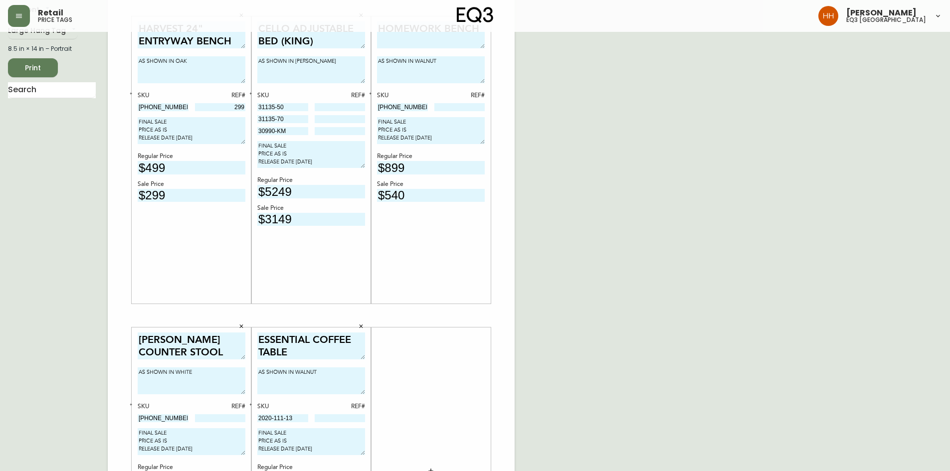
scroll to position [0, 0]
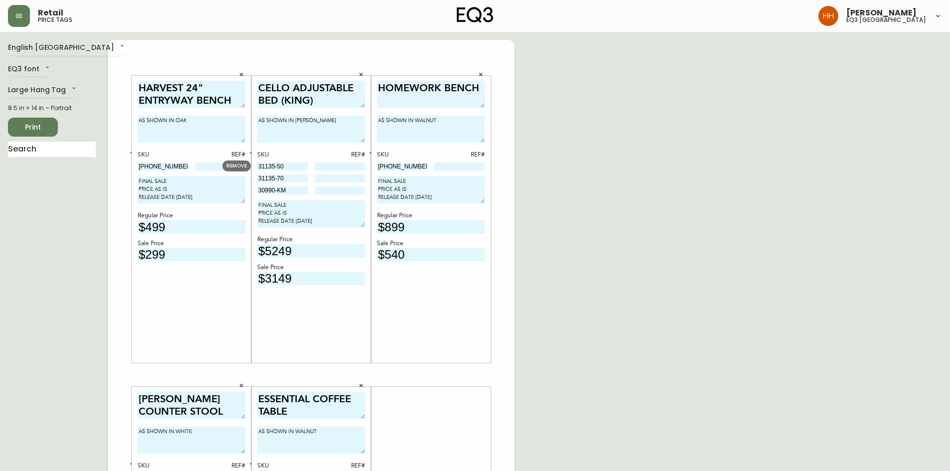
drag, startPoint x: 285, startPoint y: 165, endPoint x: 212, endPoint y: 163, distance: 73.3
click at [211, 163] on div "HARVEST 24" ENTRYWAY BENCH AS SHOWN IN OAK SKU REF# [PHONE_NUMBER] 299 FINAL SA…" at bounding box center [311, 375] width 407 height 670
click at [335, 166] on input at bounding box center [340, 167] width 51 height 8
type input "2645"
drag, startPoint x: 238, startPoint y: 186, endPoint x: 171, endPoint y: 189, distance: 67.4
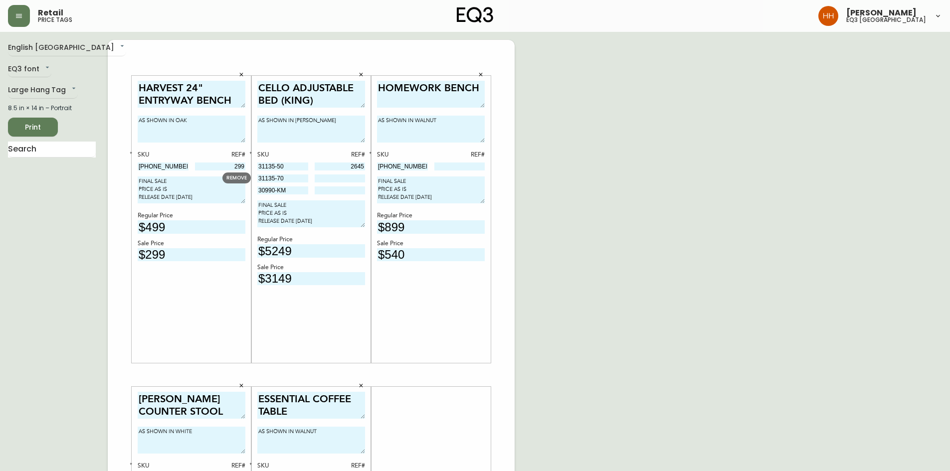
click at [171, 189] on div "HARVEST 24" ENTRYWAY BENCH AS SHOWN IN OAK SKU REF# [PHONE_NUMBER] 299 FINAL SA…" at bounding box center [311, 375] width 407 height 670
click at [361, 178] on input at bounding box center [340, 179] width 51 height 8
type input "1"
drag, startPoint x: 283, startPoint y: 192, endPoint x: 205, endPoint y: 197, distance: 78.4
click at [207, 195] on div "HARVEST 24" ENTRYWAY BENCH AS SHOWN IN OAK SKU REF# [PHONE_NUMBER] 299 FINAL SA…" at bounding box center [311, 375] width 407 height 670
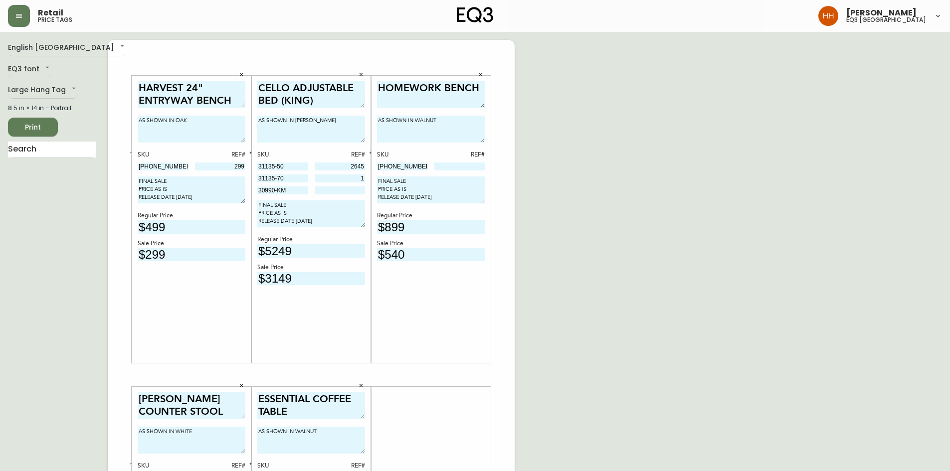
click at [349, 189] on input at bounding box center [340, 190] width 51 height 8
type input "1"
click at [632, 324] on div "English Canada en_CA EQ3 font EQ3 Large Hang Tag large 8.5 in × 14 in – Portrai…" at bounding box center [475, 375] width 934 height 670
drag, startPoint x: 414, startPoint y: 167, endPoint x: 323, endPoint y: 168, distance: 91.3
click at [326, 167] on div "HARVEST 24" ENTRYWAY BENCH AS SHOWN IN OAK SKU REF# [PHONE_NUMBER] 299 FINAL SA…" at bounding box center [311, 375] width 407 height 670
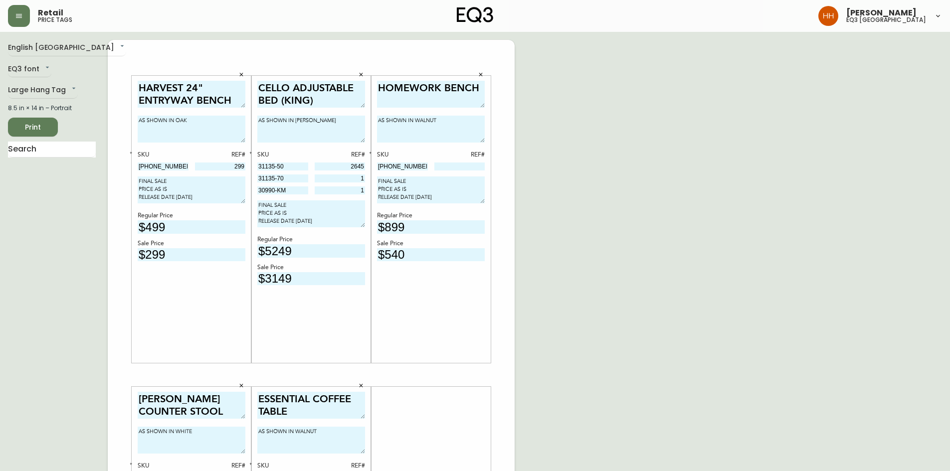
click at [471, 167] on input at bounding box center [459, 167] width 51 height 8
type input "118"
click at [585, 311] on div "English Canada en_CA EQ3 font EQ3 Large Hang Tag large 8.5 in × 14 in – Portrai…" at bounding box center [475, 375] width 934 height 670
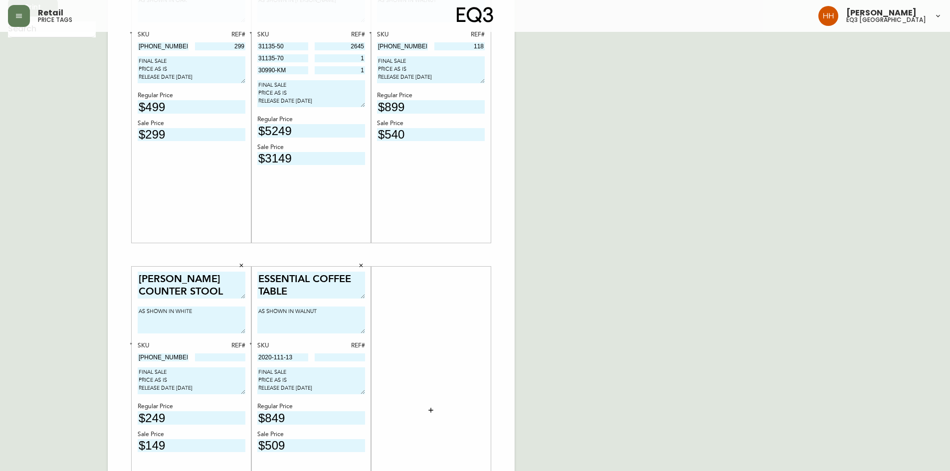
scroll to position [239, 0]
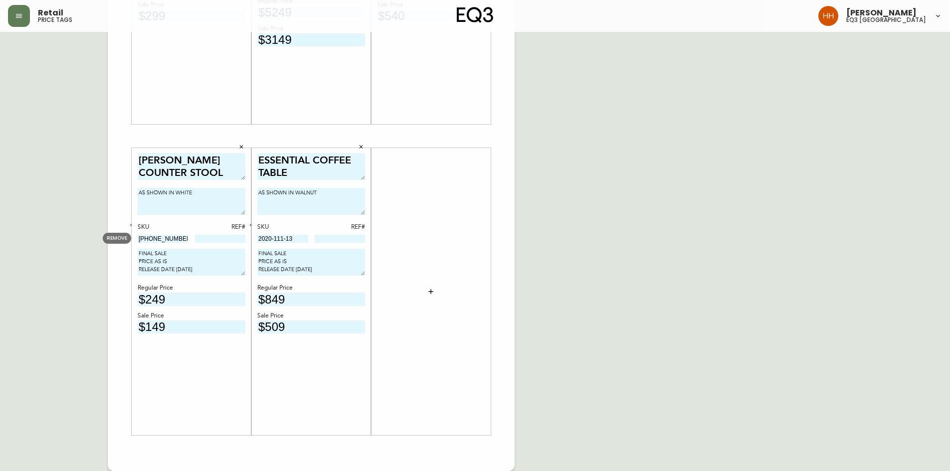
drag, startPoint x: 178, startPoint y: 239, endPoint x: 33, endPoint y: 240, distance: 144.6
click at [65, 244] on div "English Canada en_CA EQ3 font EQ3 Large Hang Tag large 8.5 in × 14 in – Portrai…" at bounding box center [475, 136] width 934 height 670
click at [235, 235] on input at bounding box center [220, 239] width 51 height 8
type input "535"
drag, startPoint x: 299, startPoint y: 236, endPoint x: 160, endPoint y: 238, distance: 139.6
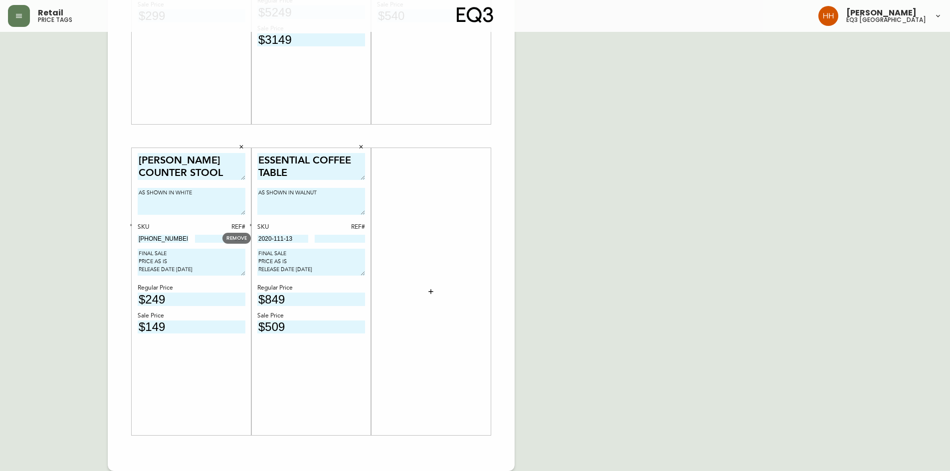
click at [169, 239] on div "HARVEST 24" ENTRYWAY BENCH AS SHOWN IN OAK SKU REF# [PHONE_NUMBER] 299 FINAL SA…" at bounding box center [311, 136] width 407 height 670
click at [344, 242] on input at bounding box center [340, 239] width 51 height 8
type input "177"
drag, startPoint x: 493, startPoint y: 204, endPoint x: 466, endPoint y: 199, distance: 27.0
click at [493, 204] on div "HARVEST 24" ENTRYWAY BENCH AS SHOWN IN OAK SKU REF# [PHONE_NUMBER] 299 FINAL SA…" at bounding box center [311, 136] width 407 height 670
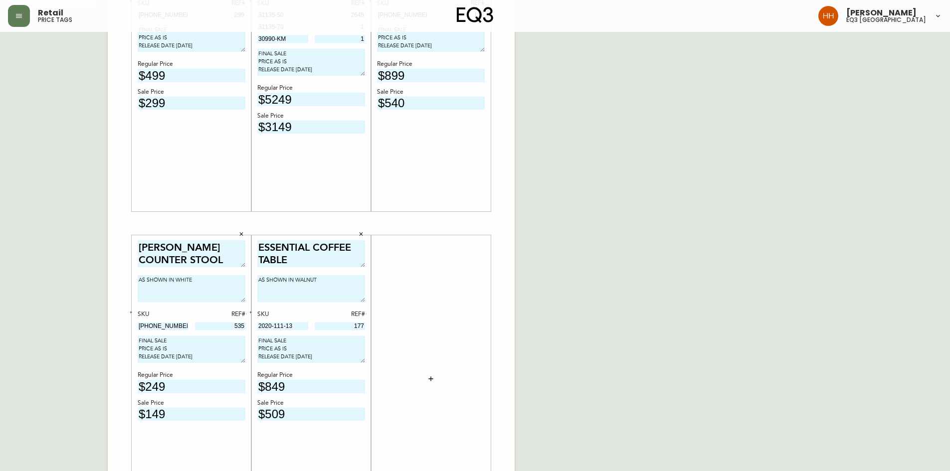
scroll to position [0, 0]
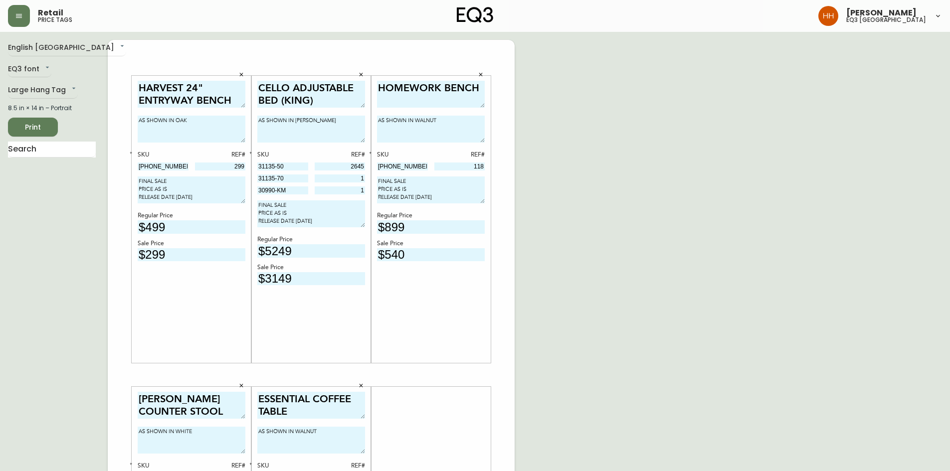
click at [56, 135] on div "Print" at bounding box center [52, 127] width 88 height 19
click at [27, 116] on div "English [GEOGRAPHIC_DATA] en_CA EQ3 font EQ3 Large Hang Tag large 8.5 in × 14 i…" at bounding box center [58, 375] width 100 height 670
click at [37, 118] on button "Print" at bounding box center [33, 127] width 50 height 19
click at [20, 81] on div "English [GEOGRAPHIC_DATA] en_CA EQ3 font EQ3 Large Hang Tag large 8.5 in × 14 i…" at bounding box center [58, 375] width 100 height 670
click at [24, 92] on body "Retail price tags [PERSON_NAME] eq3 [GEOGRAPHIC_DATA] English [GEOGRAPHIC_DATA]…" at bounding box center [475, 355] width 950 height 710
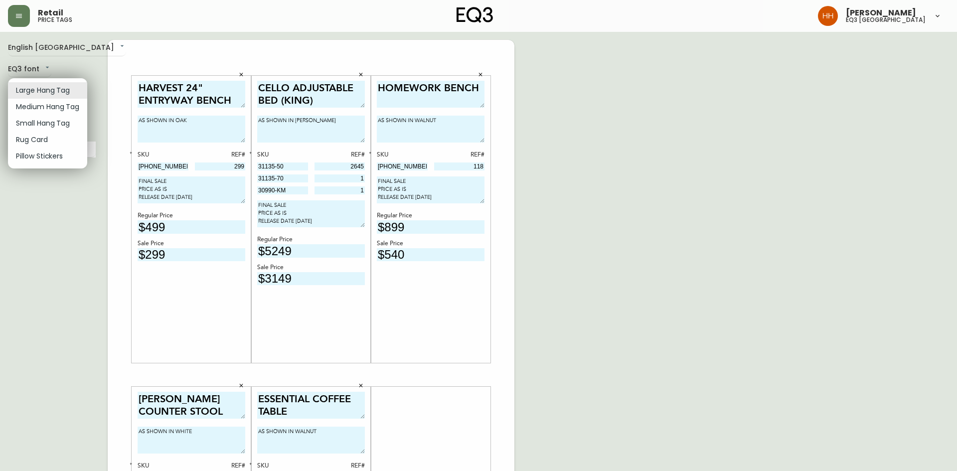
click at [29, 124] on li "Small Hang Tag" at bounding box center [47, 123] width 79 height 16
type input "small"
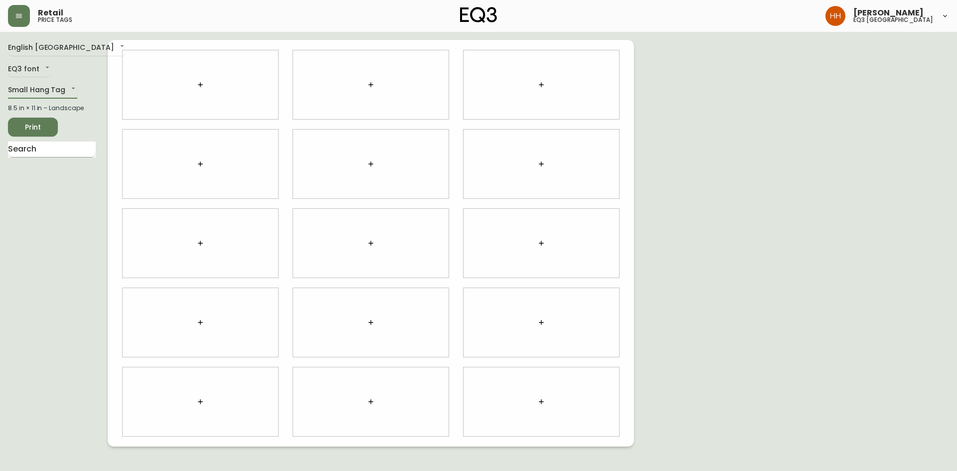
click at [81, 154] on input "text" at bounding box center [52, 150] width 88 height 16
type input "METRO"
click at [197, 80] on body "Retail price tags [PERSON_NAME] eq3 [GEOGRAPHIC_DATA] English [GEOGRAPHIC_DATA]…" at bounding box center [478, 223] width 957 height 447
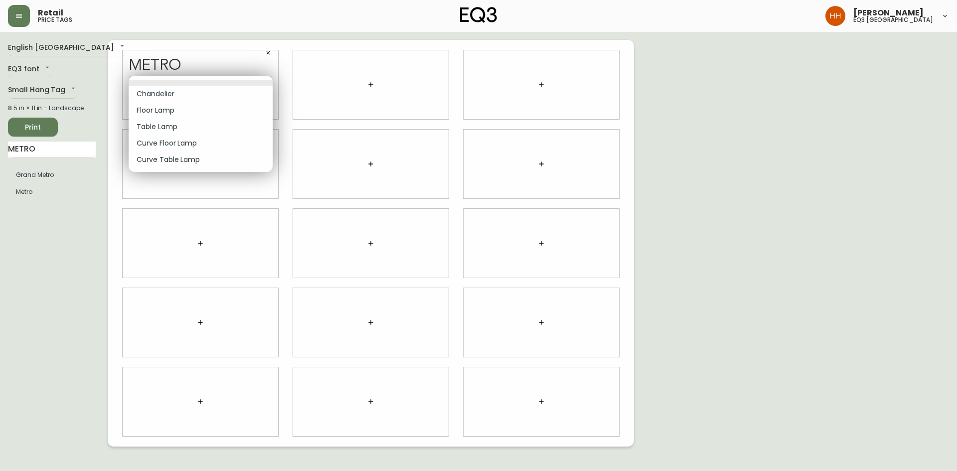
click at [160, 140] on li "Curve Floor Lamp" at bounding box center [201, 143] width 144 height 16
type input "3"
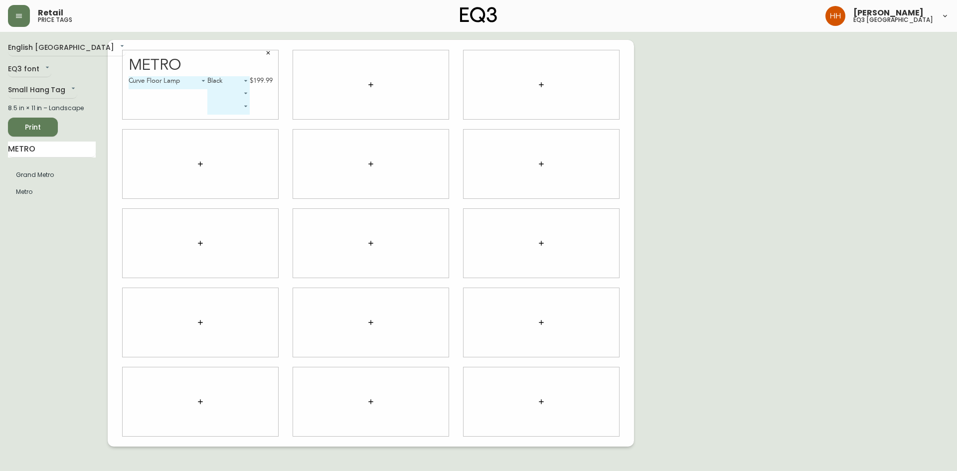
drag, startPoint x: 65, startPoint y: 150, endPoint x: 0, endPoint y: 152, distance: 65.3
click at [0, 152] on main "English Canada en_CA EQ3 font EQ3 Small Hang Tag small 8.5 in × 11 in – Landsca…" at bounding box center [478, 239] width 957 height 415
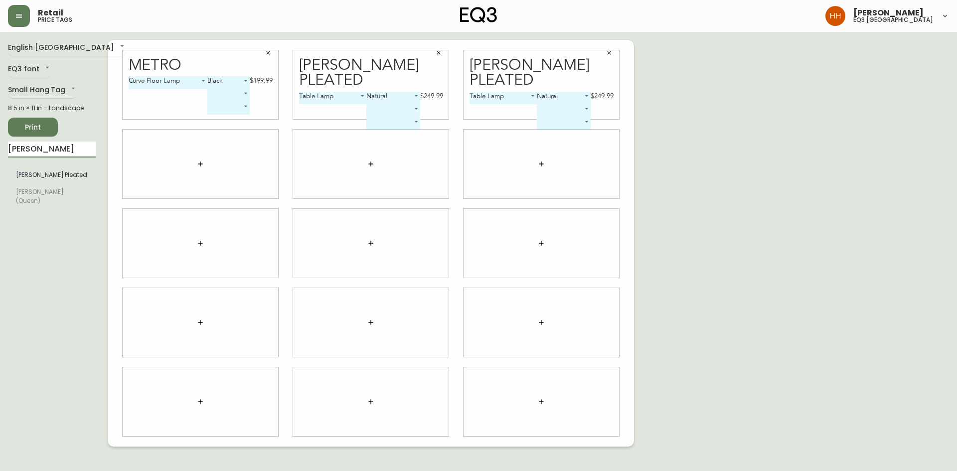
drag, startPoint x: 67, startPoint y: 148, endPoint x: 0, endPoint y: 146, distance: 66.8
click at [0, 147] on main "English Canada en_CA EQ3 font EQ3 Small Hang Tag small 8.5 in × 11 in – Landsca…" at bounding box center [478, 239] width 957 height 415
type input "[PERSON_NAME]"
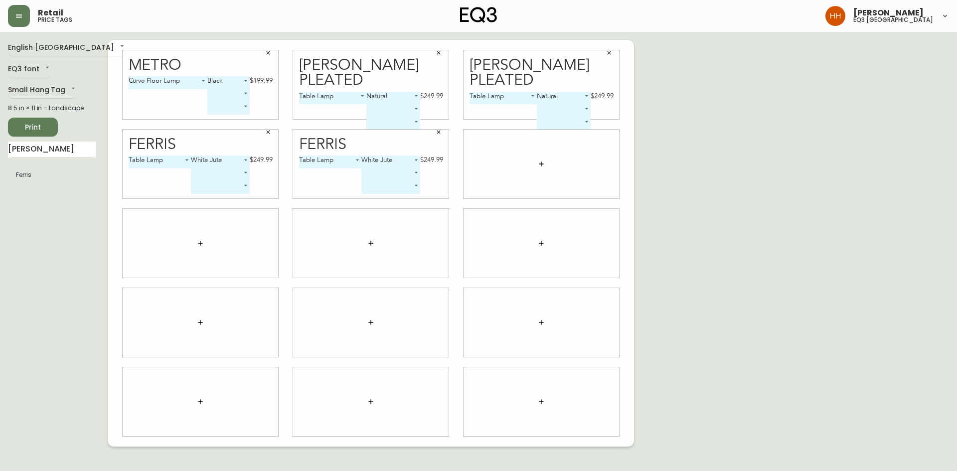
click at [692, 269] on div "English Canada en_CA EQ3 font EQ3 Small Hang Tag small 8.5 in × 11 in – Landsca…" at bounding box center [478, 243] width 941 height 407
click at [747, 321] on div "English Canada en_CA EQ3 font EQ3 Small Hang Tag small 8.5 in × 11 in – Landsca…" at bounding box center [478, 243] width 941 height 407
click at [685, 232] on div "English Canada en_CA EQ3 font EQ3 Small Hang Tag small 8.5 in × 11 in – Landsca…" at bounding box center [478, 243] width 941 height 407
click at [38, 135] on button "Print" at bounding box center [33, 127] width 50 height 19
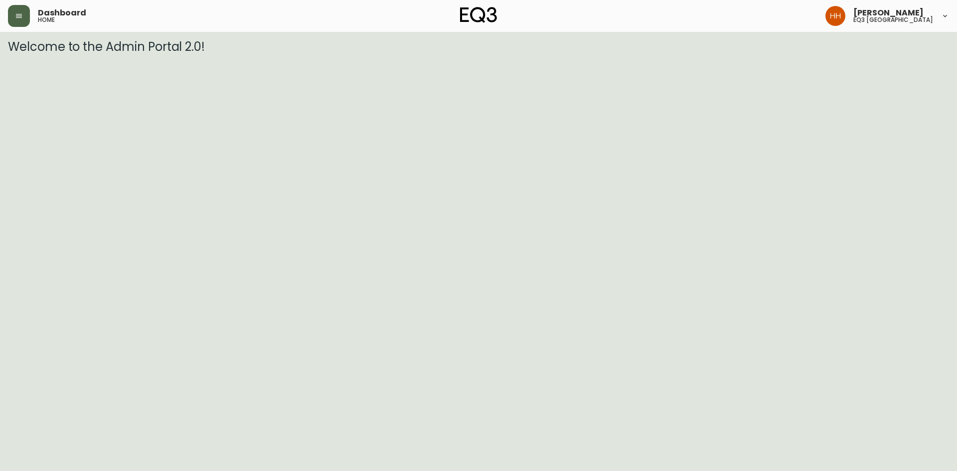
click at [21, 22] on button "button" at bounding box center [19, 16] width 22 height 22
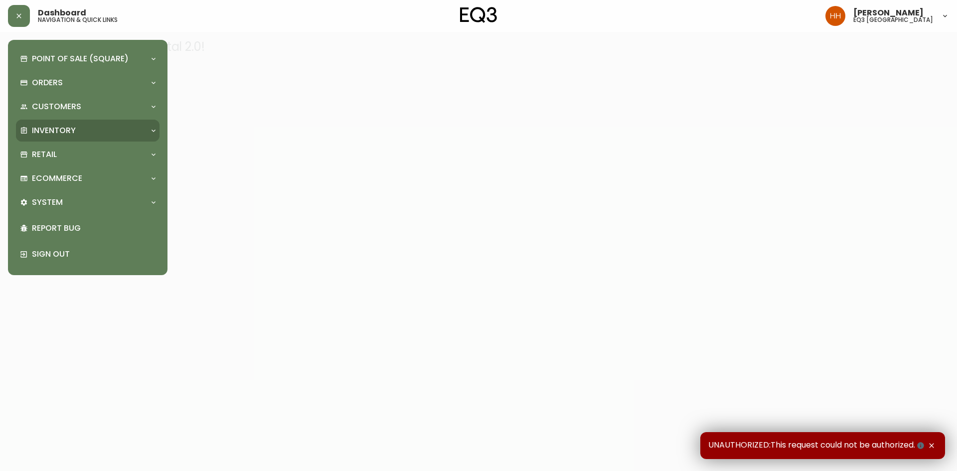
click at [84, 134] on div "Inventory" at bounding box center [83, 130] width 126 height 11
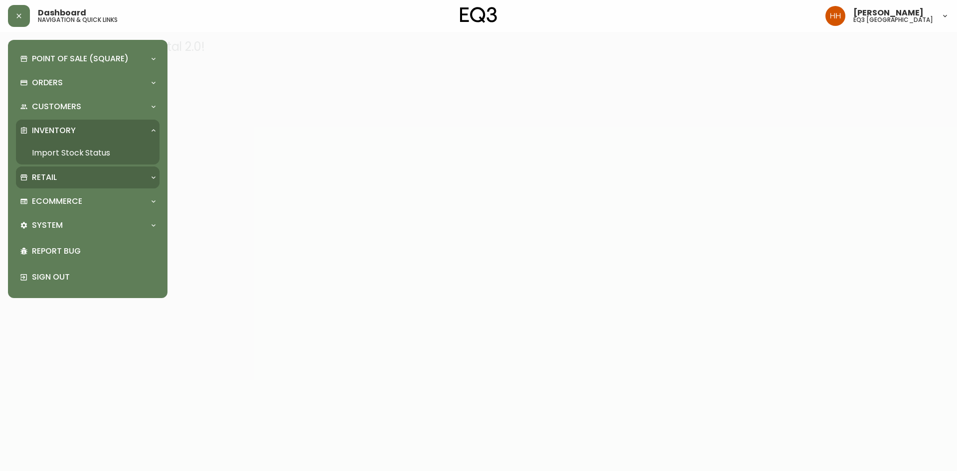
click at [81, 170] on div "Retail" at bounding box center [88, 178] width 144 height 22
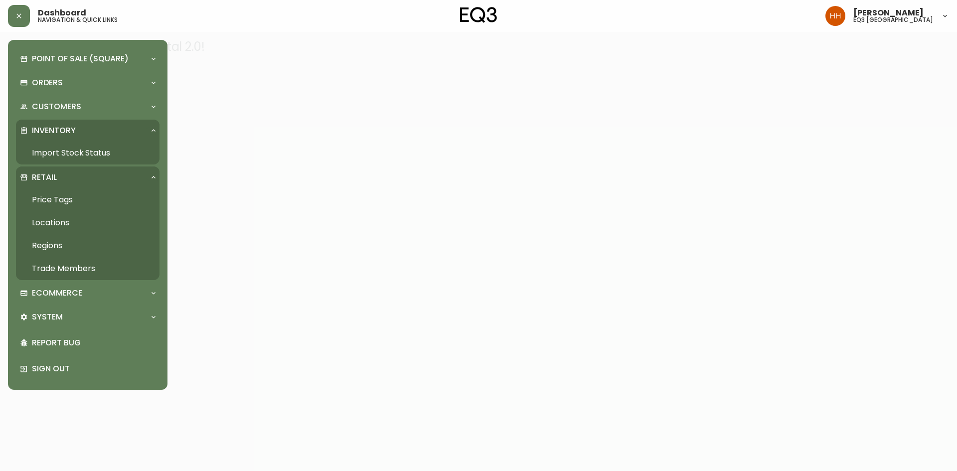
click at [83, 201] on link "Price Tags" at bounding box center [88, 199] width 144 height 23
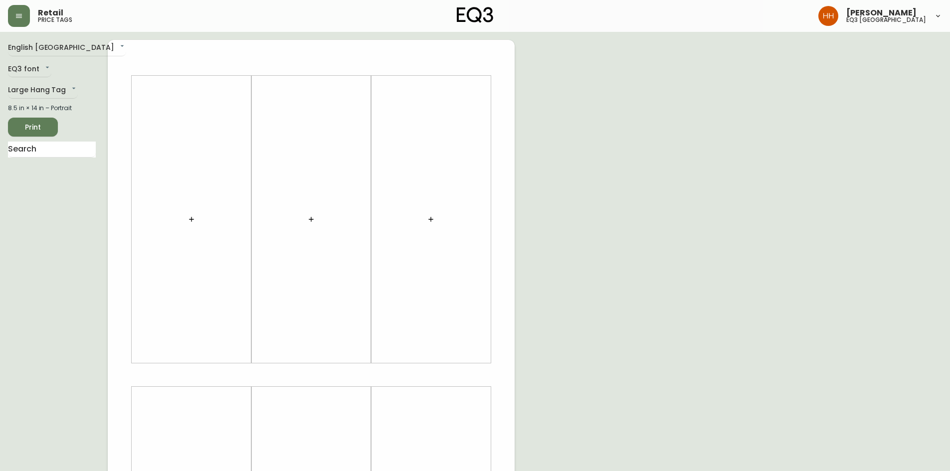
click at [199, 221] on button "button" at bounding box center [192, 219] width 20 height 20
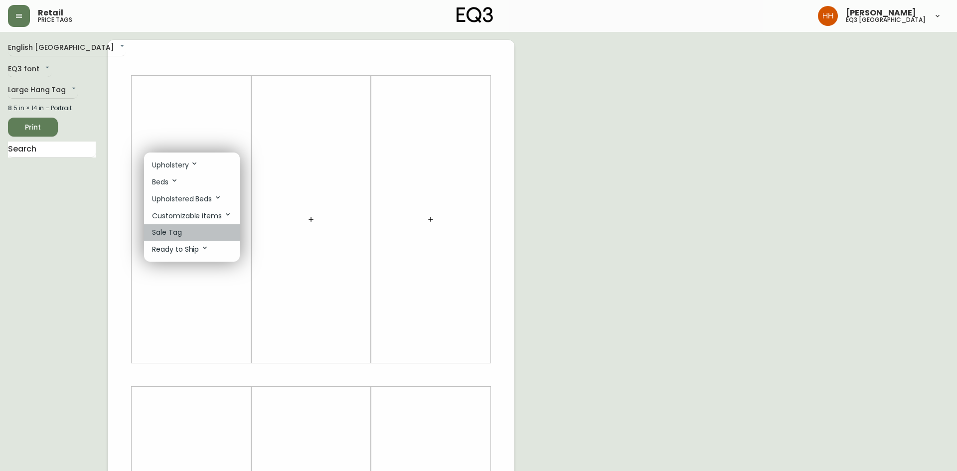
click at [196, 230] on li "Sale Tag" at bounding box center [192, 232] width 96 height 16
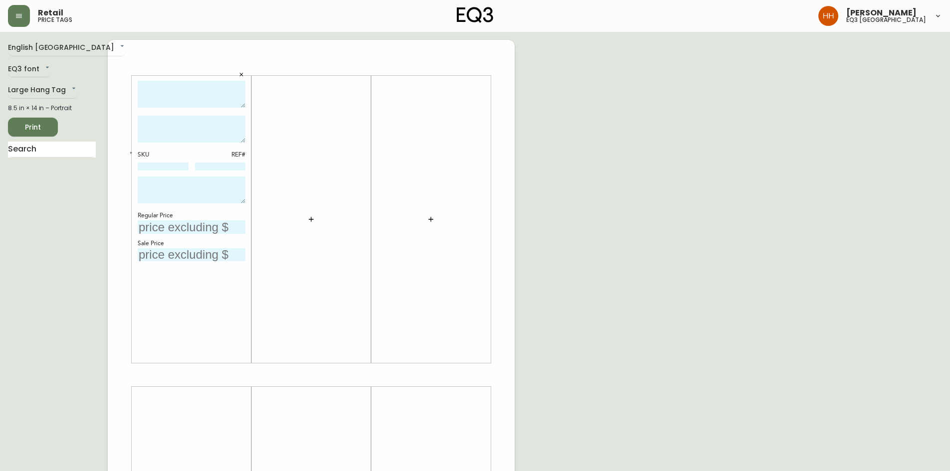
click at [307, 223] on button "button" at bounding box center [311, 219] width 20 height 20
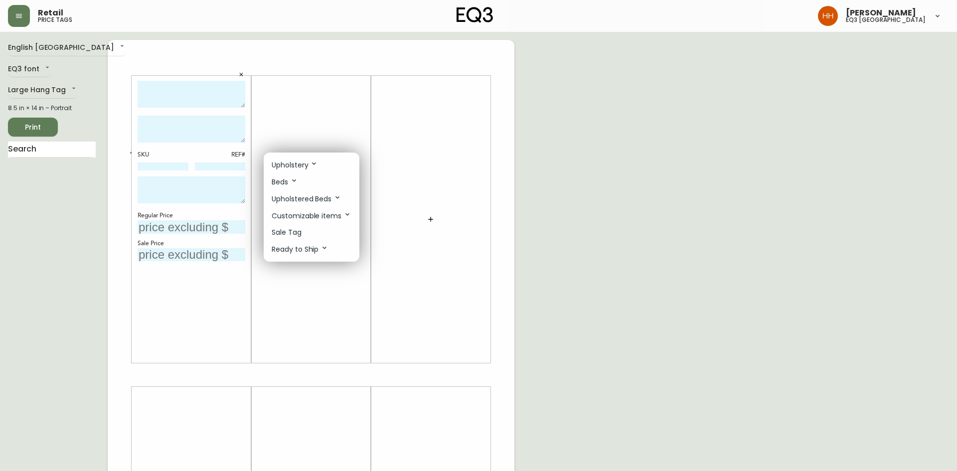
click at [303, 234] on li "Sale Tag" at bounding box center [312, 232] width 96 height 16
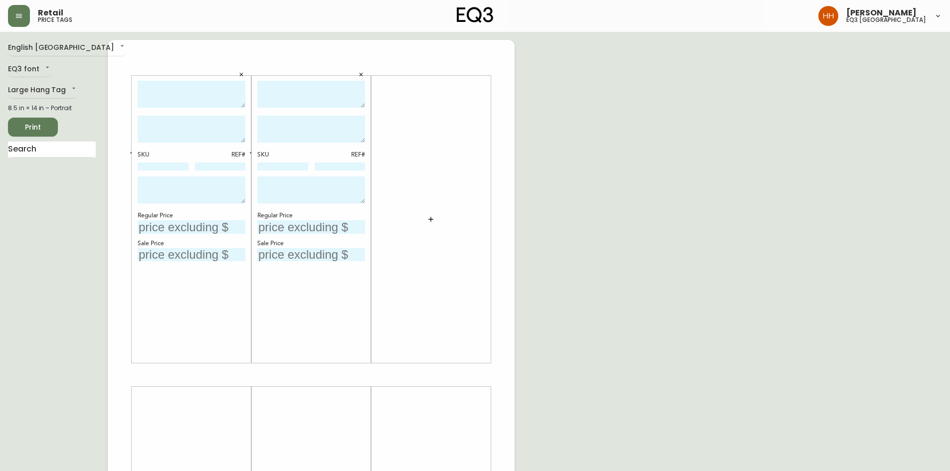
click at [197, 111] on div "SKU REF# Regular Price Sale Price" at bounding box center [192, 220] width 108 height 278
click at [188, 93] on textarea at bounding box center [192, 94] width 108 height 27
type textarea "ANCHOR TABLE LAMP"
type textarea "AS SHOWN IN BLACK"
click at [326, 77] on div "SKU REF# Regular Price Sale Price" at bounding box center [311, 219] width 120 height 287
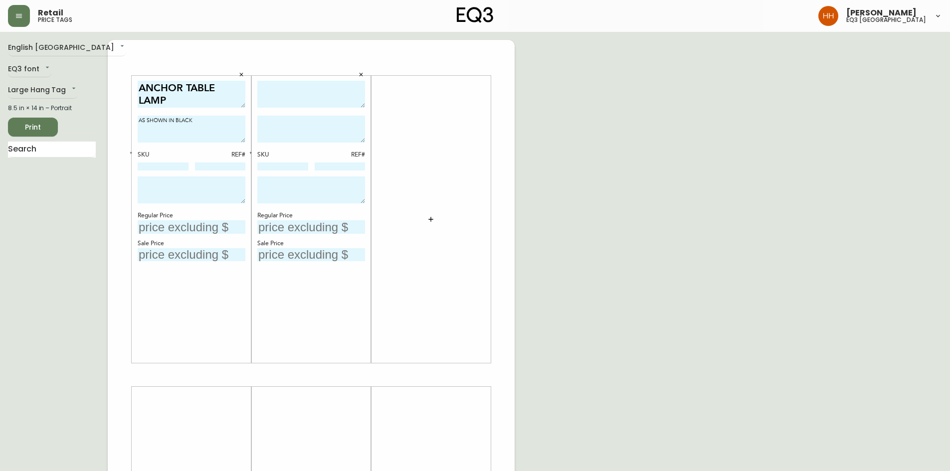
click at [308, 84] on textarea at bounding box center [311, 94] width 108 height 27
type textarea "ANCHOR TABLE LAMP"
type textarea "AS SHOWN IN BLACK"
click at [196, 188] on textarea at bounding box center [192, 190] width 108 height 27
drag, startPoint x: 226, startPoint y: 196, endPoint x: 92, endPoint y: 170, distance: 136.2
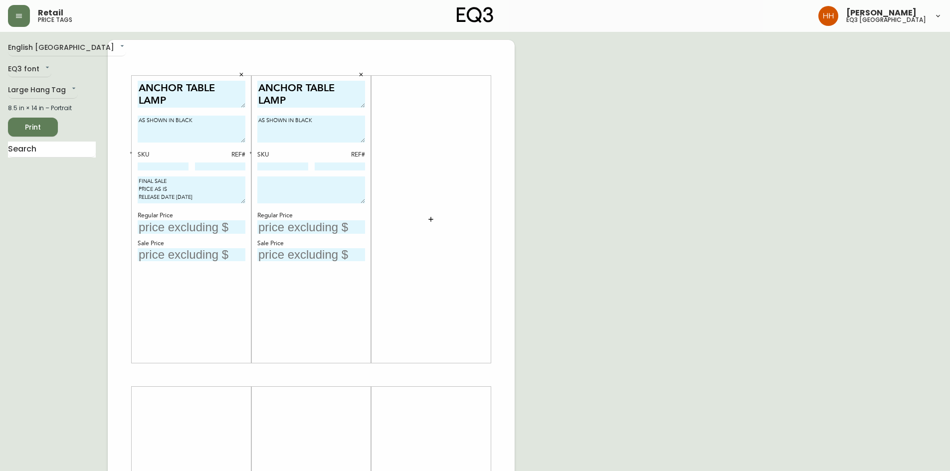
click at [92, 170] on div "English Canada en_CA EQ3 font EQ3 Large Hang Tag large 8.5 in × 14 in – Portrai…" at bounding box center [475, 375] width 934 height 670
type textarea "FINAL SALE PRICE AS IS RELEASE DATE [DATE]"
click at [264, 198] on textarea at bounding box center [311, 190] width 108 height 27
paste textarea "FINAL SALE PRICE AS IS RELEASE DATE [DATE]"
type textarea "FINAL SALE PRICE AS IS RELEASE DATE [DATE]"
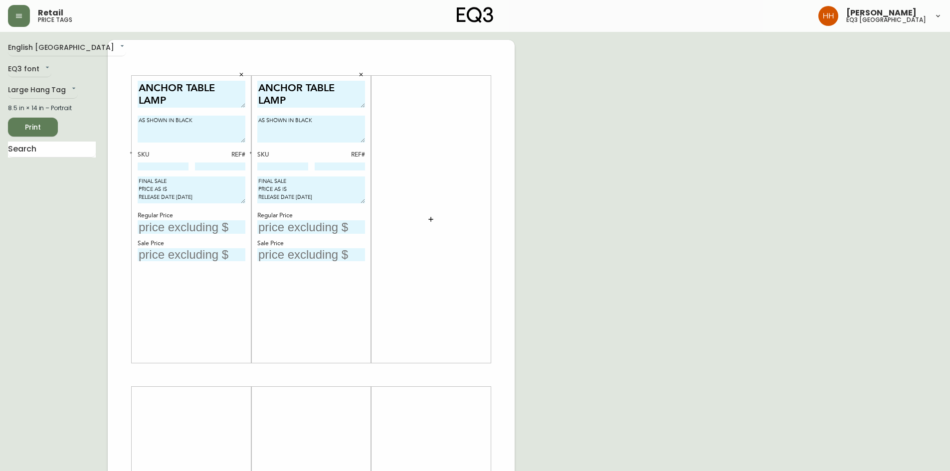
click at [182, 224] on input "text" at bounding box center [192, 226] width 108 height 13
type input "$129"
click at [291, 226] on input "text" at bounding box center [311, 226] width 108 height 13
type input "$129"
click at [177, 248] on input "text" at bounding box center [192, 254] width 108 height 13
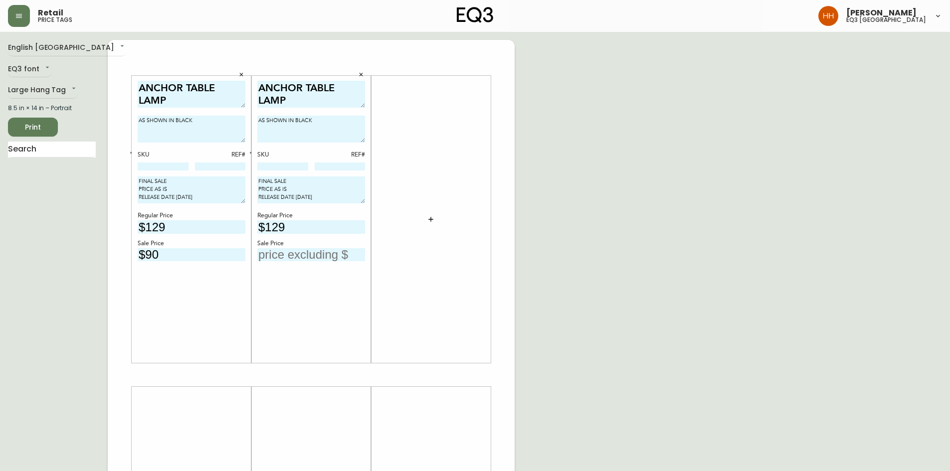
type input "$90"
click at [285, 249] on input "text" at bounding box center [311, 254] width 108 height 13
type input "$90"
click at [363, 316] on div "ANCHOR TABLE LAMP AS SHOWN IN BLACK SKU REF# FINAL SALE PRICE AS IS RELEASE DAT…" at bounding box center [311, 220] width 108 height 278
click at [167, 170] on input at bounding box center [163, 167] width 51 height 8
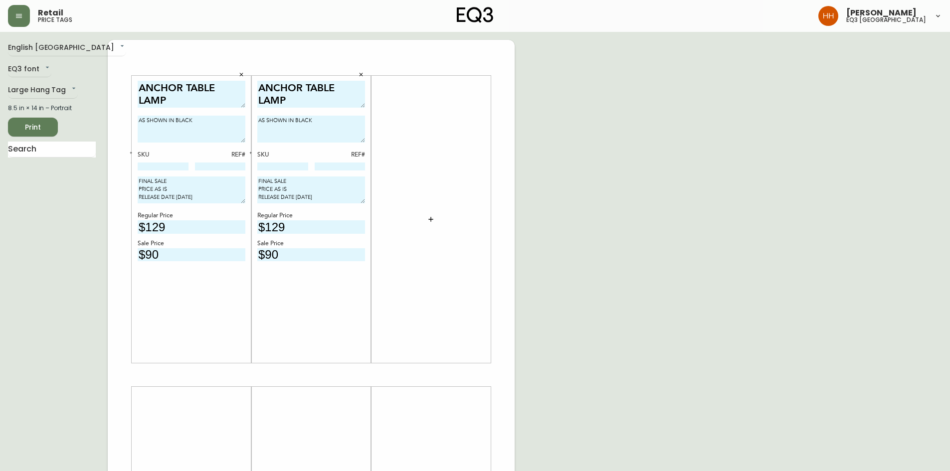
paste input "3180-406-01"
type input "3180-406-01"
click at [257, 159] on div "ANCHOR TABLE LAMP AS SHOWN IN BLACK SKU REF# FINAL SALE PRICE AS IS RELEASE DAT…" at bounding box center [311, 219] width 120 height 287
click at [280, 171] on div at bounding box center [282, 167] width 51 height 9
click at [277, 166] on input at bounding box center [282, 167] width 51 height 8
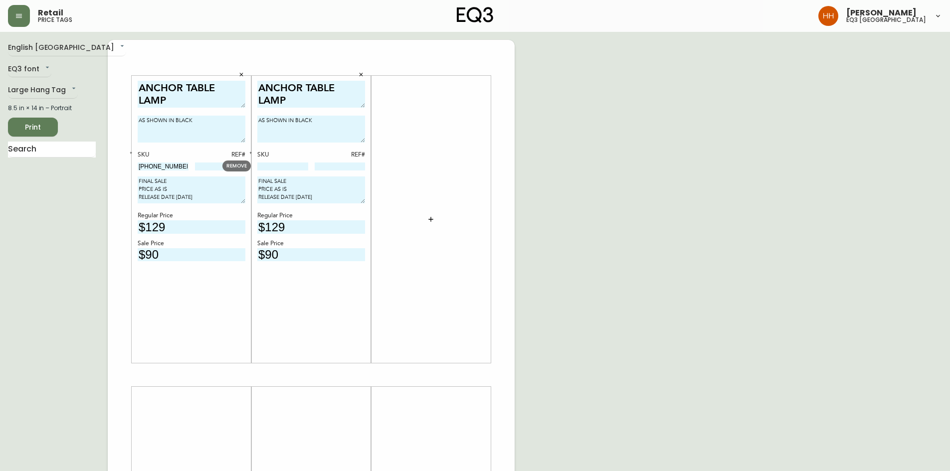
paste input "3180-406-01"
type input "3180-406-01"
click at [340, 307] on div "ANCHOR TABLE LAMP AS SHOWN IN BLACK SKU REF# 3180-406-01 FINAL SALE PRICE AS IS…" at bounding box center [311, 220] width 108 height 278
click at [152, 168] on input "3180-406-01" at bounding box center [163, 167] width 51 height 8
drag, startPoint x: 186, startPoint y: 165, endPoint x: 72, endPoint y: 168, distance: 114.2
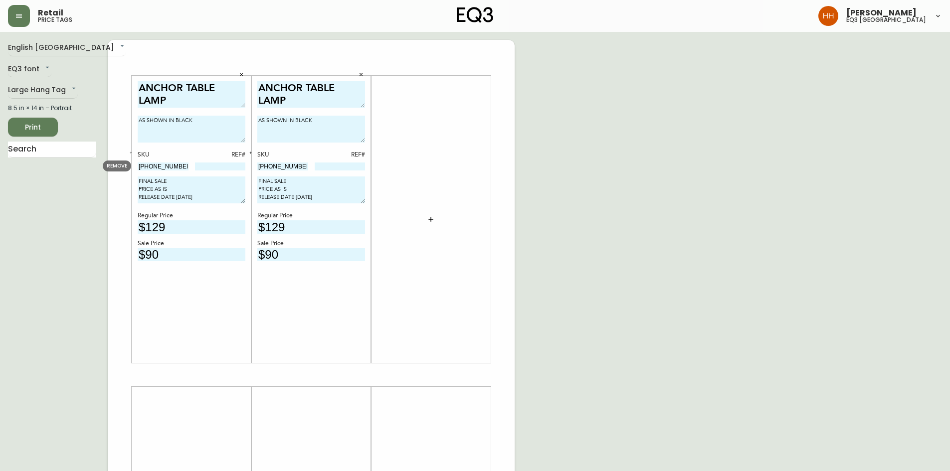
click at [72, 168] on div "English Canada en_CA EQ3 font EQ3 Large Hang Tag large 8.5 in × 14 in – Portrai…" at bounding box center [475, 375] width 934 height 670
paste input
type input "3180-406-1"
drag, startPoint x: 300, startPoint y: 166, endPoint x: 131, endPoint y: 163, distance: 169.1
click at [131, 162] on div "ANCHOR TABLE LAMP AS SHOWN IN BLACK SKU REF# 3180-406-1 FINAL SALE PRICE AS IS …" at bounding box center [311, 375] width 407 height 670
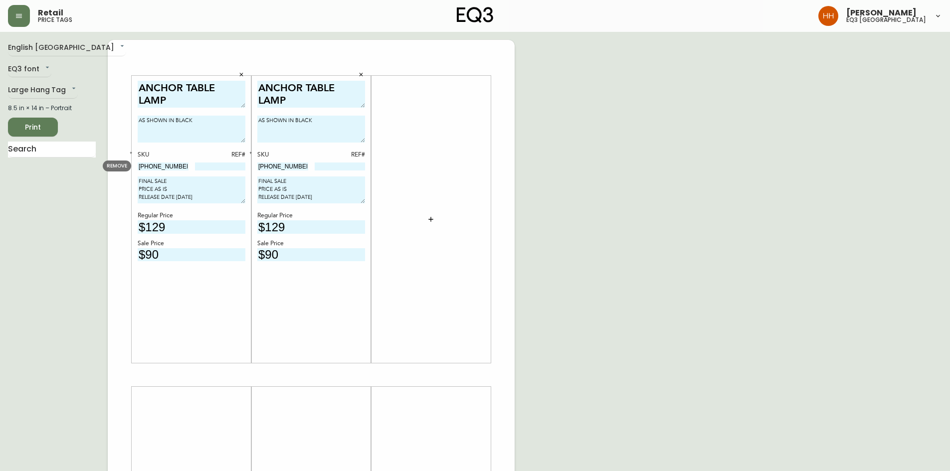
paste input
type input "3180-406-1"
click at [150, 312] on div "ANCHOR TABLE LAMP AS SHOWN IN BLACK SKU REF# 3180-406-1 FINAL SALE PRICE AS IS …" at bounding box center [192, 220] width 108 height 278
click at [227, 165] on input at bounding box center [220, 167] width 51 height 8
type input "546"
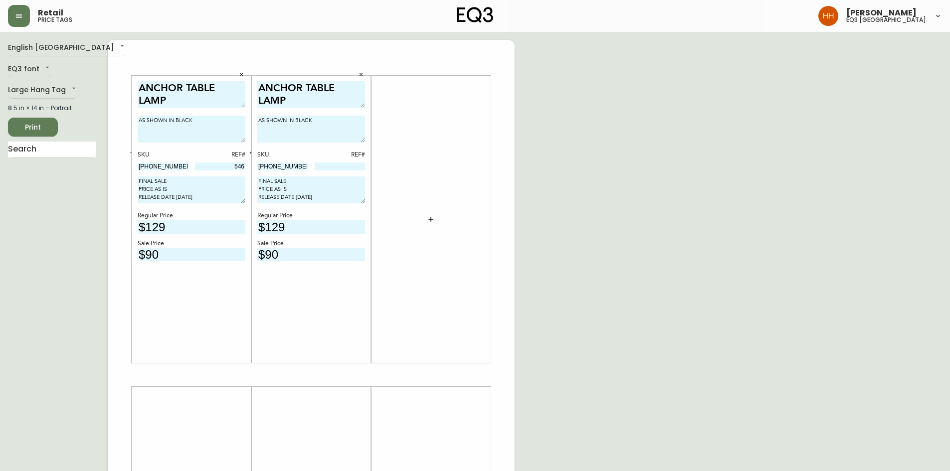
click at [324, 348] on div "ANCHOR TABLE LAMP AS SHOWN IN BLACK SKU REF# 3180-406-1 FINAL SALE PRICE AS IS …" at bounding box center [311, 220] width 108 height 278
click at [338, 165] on input at bounding box center [340, 167] width 51 height 8
type input "958"
click at [335, 271] on div "ANCHOR TABLE LAMP AS SHOWN IN BLACK SKU REF# 3180-406-1 958 FINAL SALE PRICE AS…" at bounding box center [311, 220] width 108 height 278
click at [480, 272] on div at bounding box center [431, 220] width 108 height 278
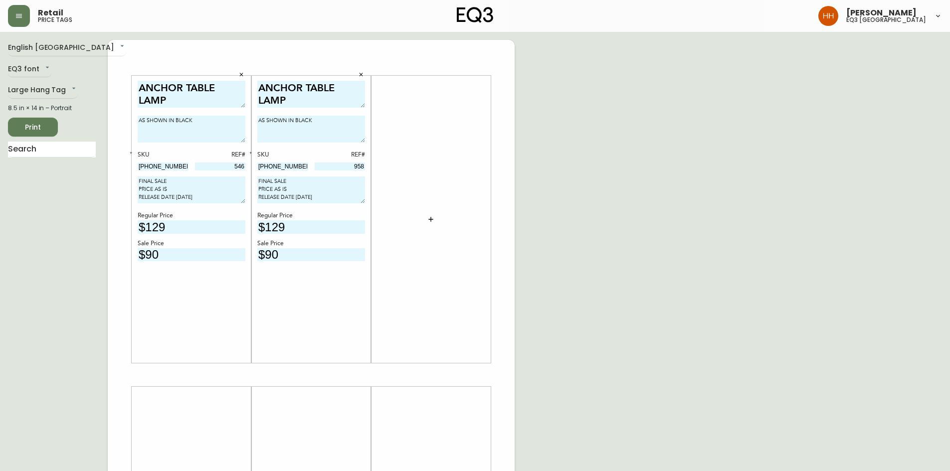
drag, startPoint x: 622, startPoint y: 179, endPoint x: 619, endPoint y: 164, distance: 14.8
click at [622, 179] on div "English Canada en_CA EQ3 font EQ3 Large Hang Tag large 8.5 in × 14 in – Portrai…" at bounding box center [475, 375] width 934 height 670
